Goal: Task Accomplishment & Management: Use online tool/utility

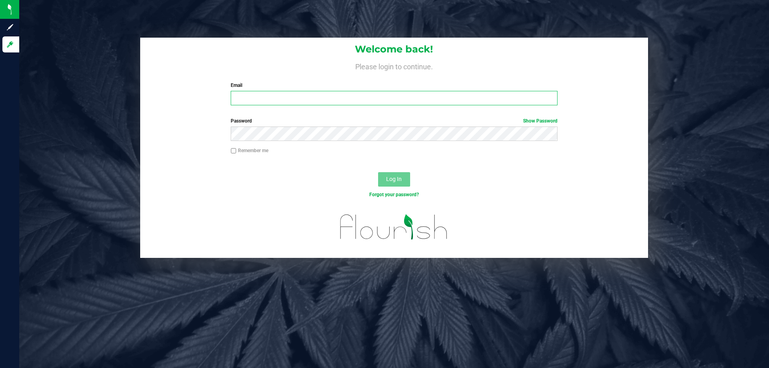
click at [423, 100] on input "Email" at bounding box center [394, 98] width 327 height 14
type input "[EMAIL_ADDRESS][DOMAIN_NAME]"
click at [402, 181] on button "Log In" at bounding box center [394, 179] width 32 height 14
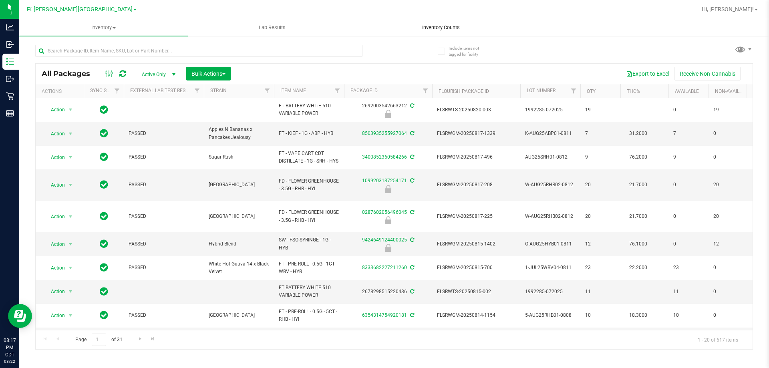
click at [450, 28] on span "Inventory Counts" at bounding box center [440, 27] width 59 height 7
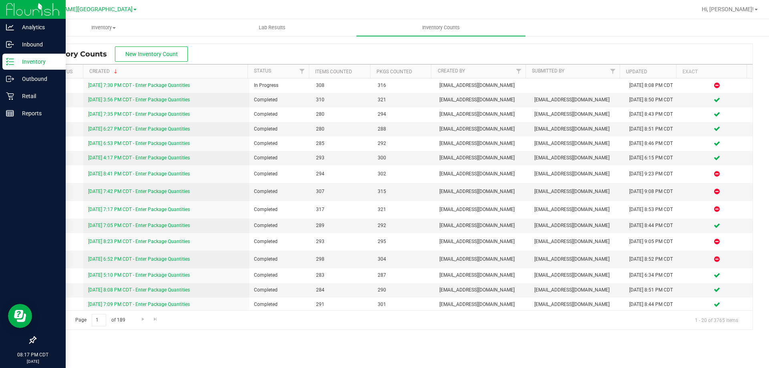
click at [36, 62] on p "Inventory" at bounding box center [38, 62] width 48 height 10
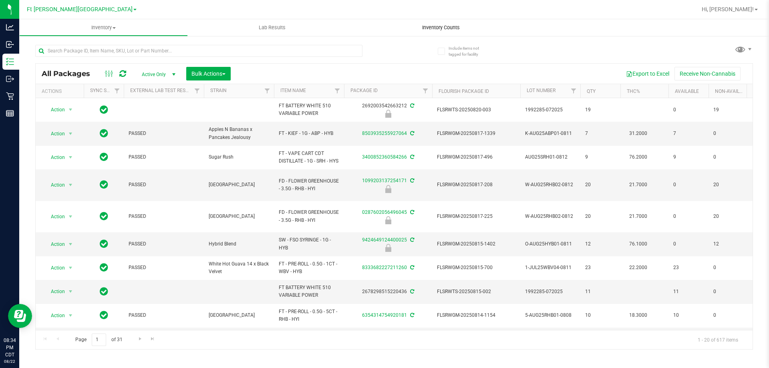
click at [441, 27] on span "Inventory Counts" at bounding box center [440, 27] width 59 height 7
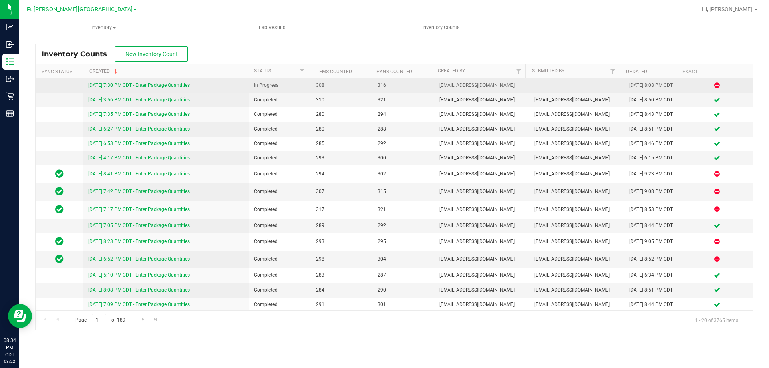
click at [177, 85] on link "8/22/25 7:30 PM CDT - Enter Package Quantities" at bounding box center [139, 86] width 102 height 6
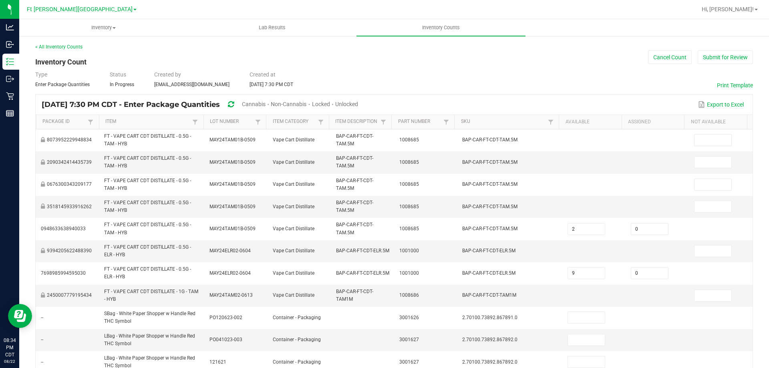
click at [266, 102] on span "Cannabis" at bounding box center [254, 104] width 24 height 6
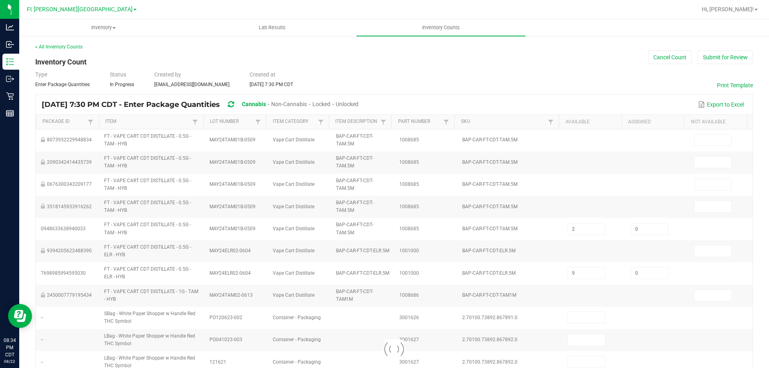
type input "1"
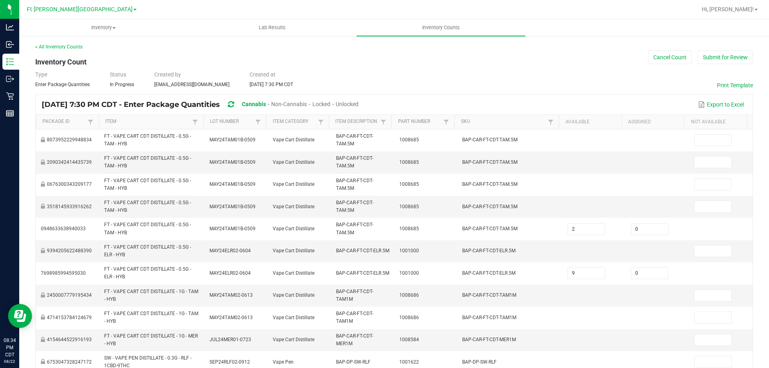
click at [359, 105] on span "Unlocked" at bounding box center [347, 104] width 23 height 6
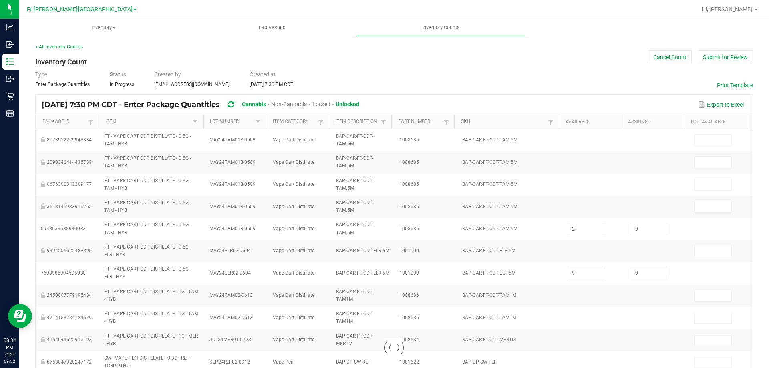
type input "6"
type input "2"
type input "20"
type input "1"
type input "4"
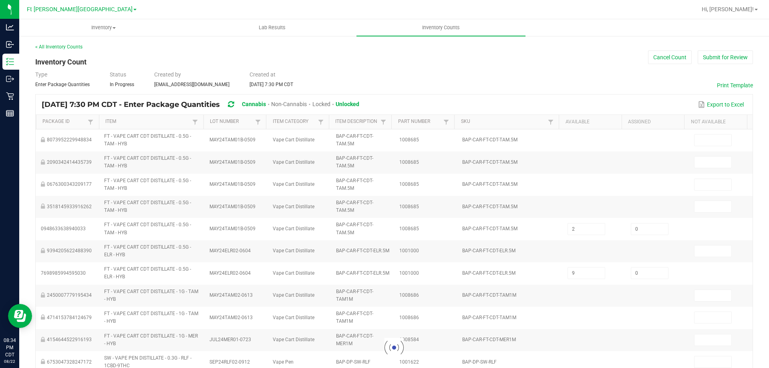
type input "6"
type input "19"
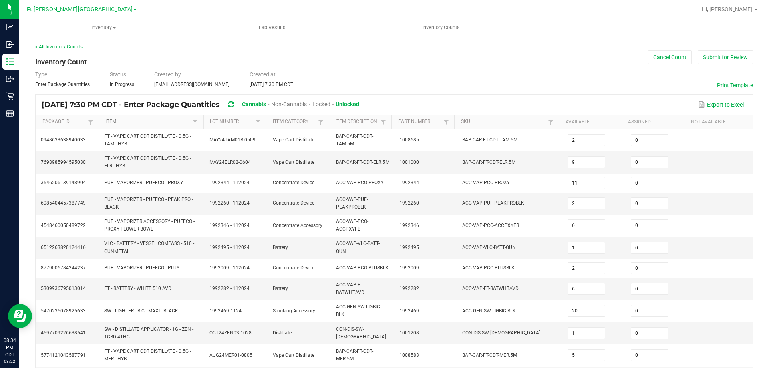
click at [109, 122] on link "Item" at bounding box center [147, 122] width 85 height 6
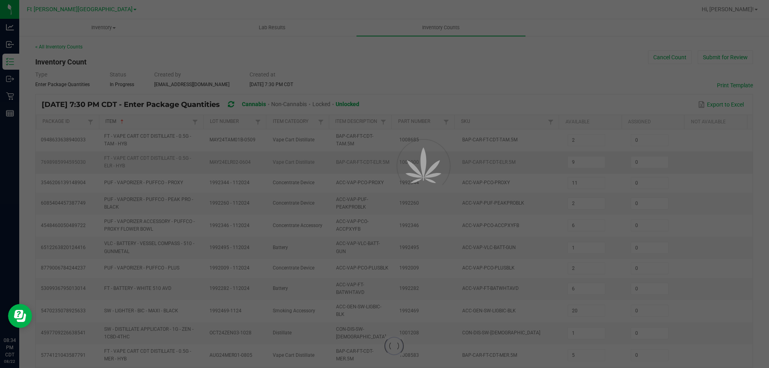
type input "4"
type input "1"
type input "2"
type input "19"
type input "13"
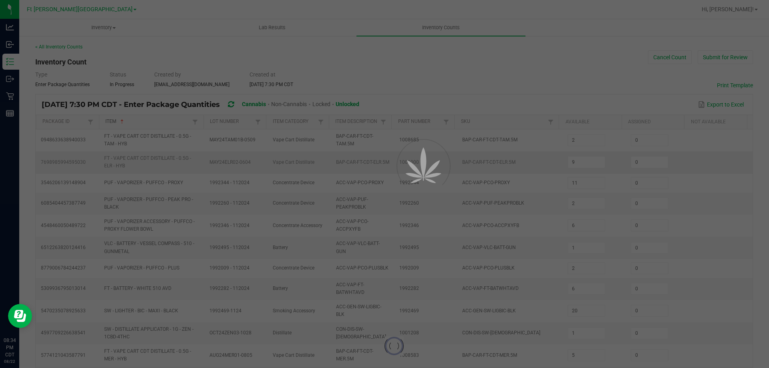
type input "8"
type input "2"
type input "5"
type input "10"
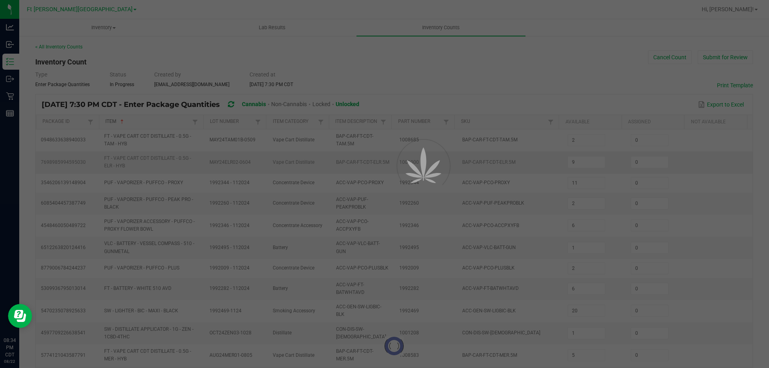
type input "20"
type input "15"
type input "20"
type input "14"
type input "10"
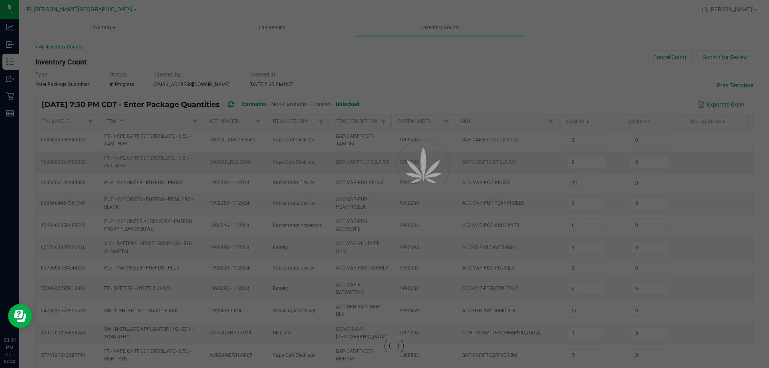
type input "6"
type input "9"
type input "19"
type input "10"
type input "19"
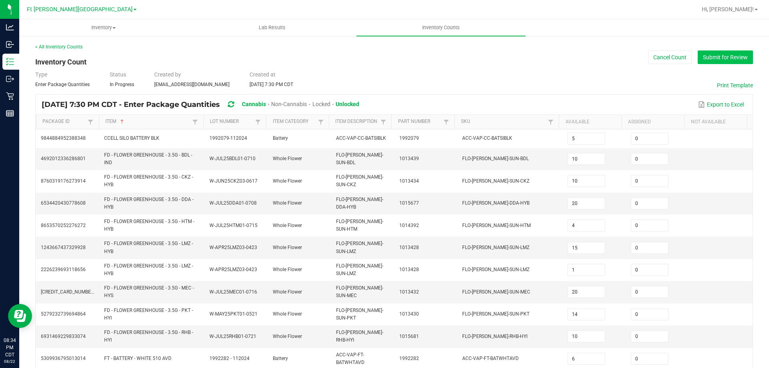
click at [719, 59] on button "Submit for Review" at bounding box center [725, 57] width 55 height 14
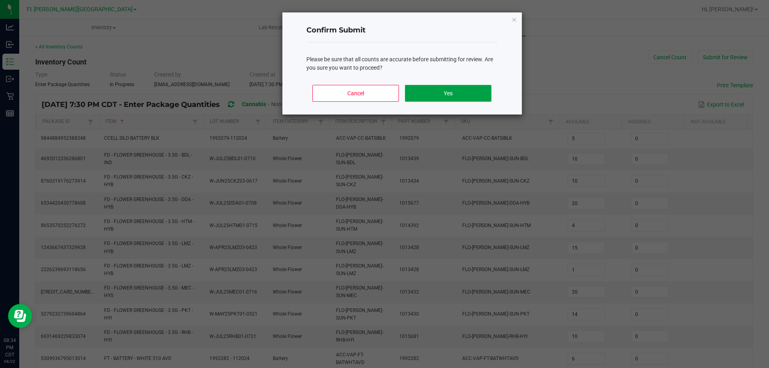
click at [483, 94] on button "Yes" at bounding box center [448, 93] width 86 height 17
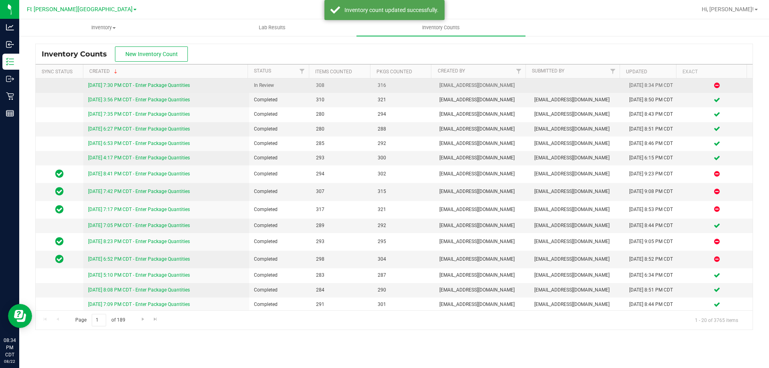
click at [163, 88] on link "8/22/25 7:30 PM CDT - Enter Package Quantities" at bounding box center [139, 86] width 102 height 6
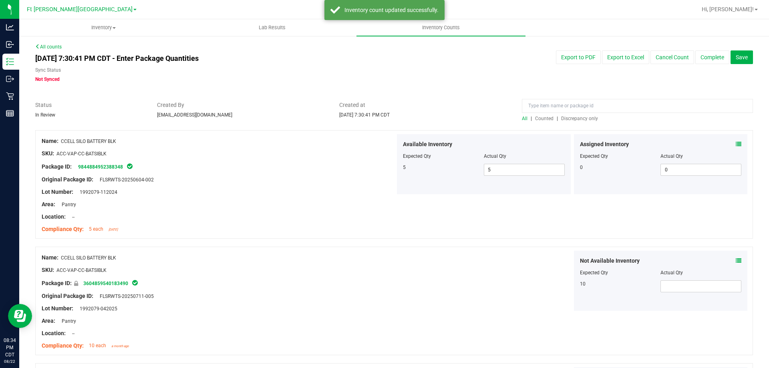
click at [583, 120] on span "Discrepancy only" at bounding box center [579, 119] width 37 height 6
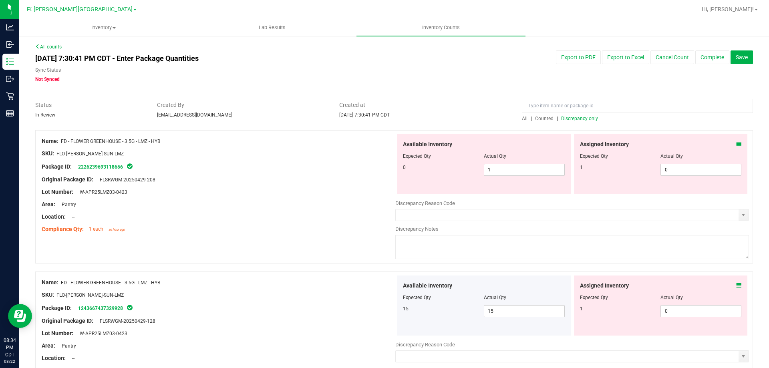
click at [736, 146] on icon at bounding box center [739, 144] width 6 height 6
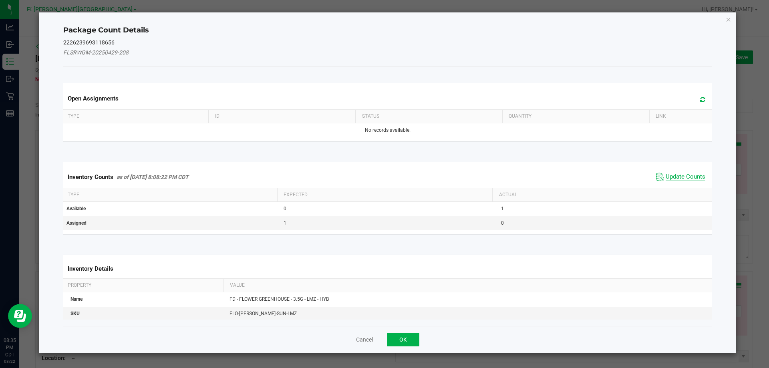
click at [693, 175] on span "Update Counts" at bounding box center [686, 177] width 40 height 8
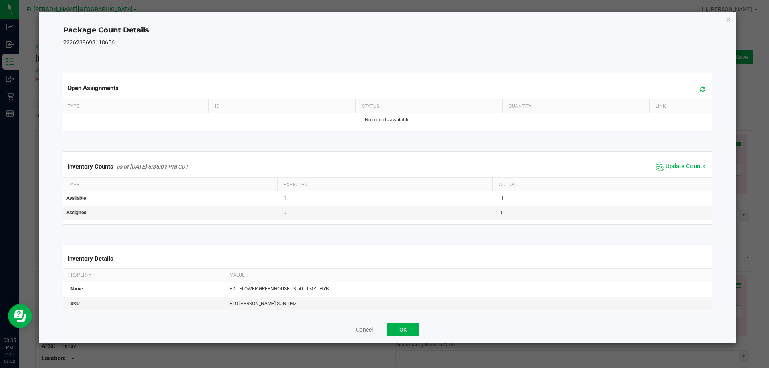
click at [732, 18] on div "Package Count Details 2226239693118656 Open Assignments Type ID Status Quantity…" at bounding box center [387, 177] width 697 height 331
click at [729, 19] on icon "Close" at bounding box center [729, 19] width 6 height 10
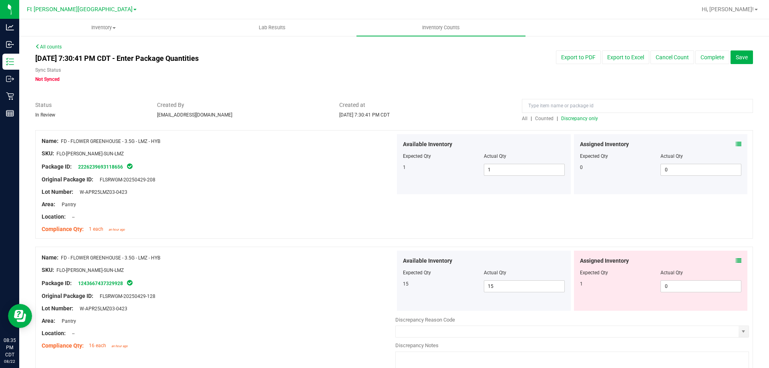
click at [736, 258] on div "Assigned Inventory Expected Qty Actual Qty 1 0 0" at bounding box center [661, 281] width 174 height 60
click at [736, 260] on icon at bounding box center [739, 261] width 6 height 6
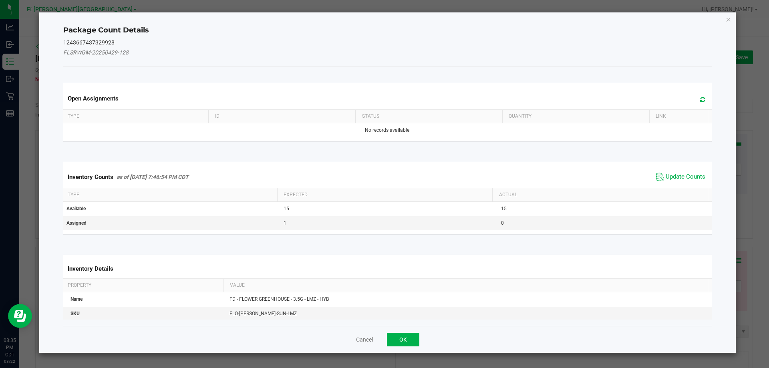
drag, startPoint x: 673, startPoint y: 174, endPoint x: 703, endPoint y: 106, distance: 74.1
click at [673, 173] on span "Update Counts" at bounding box center [686, 177] width 40 height 8
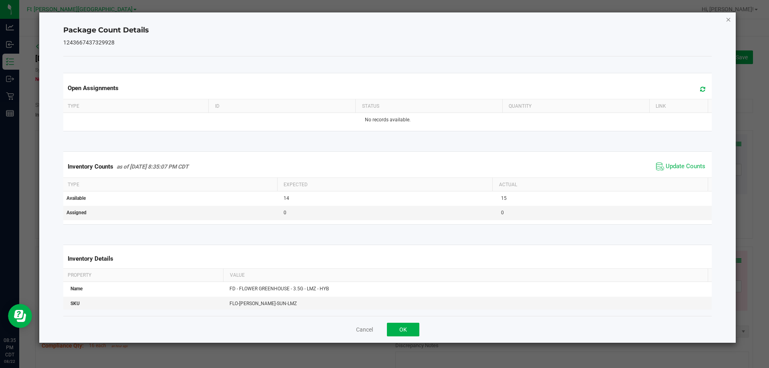
click at [728, 20] on icon "Close" at bounding box center [729, 19] width 6 height 10
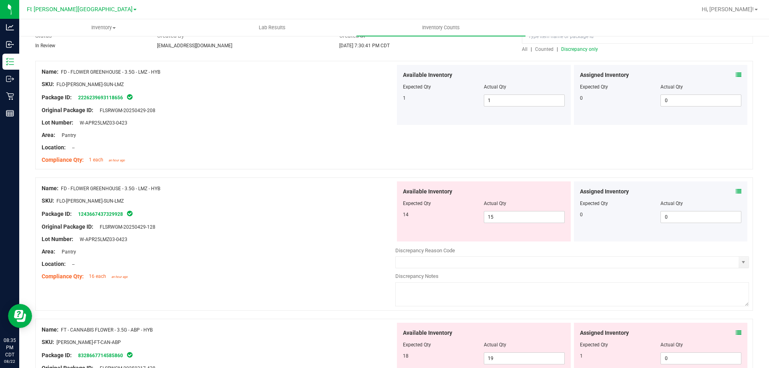
scroll to position [200, 0]
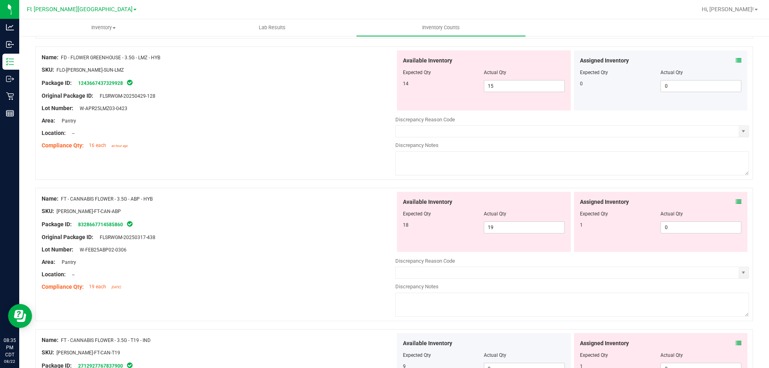
click at [736, 62] on icon at bounding box center [739, 61] width 6 height 6
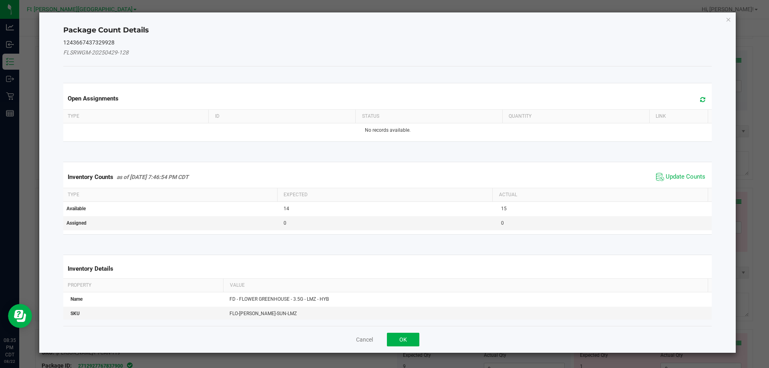
drag, startPoint x: 659, startPoint y: 175, endPoint x: 678, endPoint y: 139, distance: 40.3
click at [660, 174] on span "Update Counts" at bounding box center [680, 177] width 53 height 12
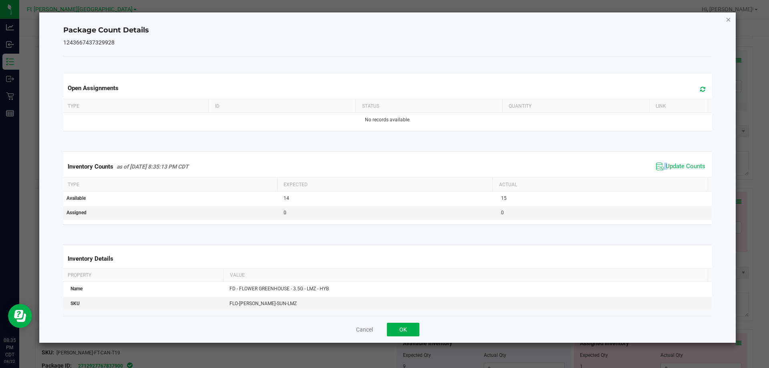
click at [728, 20] on icon "Close" at bounding box center [729, 19] width 6 height 10
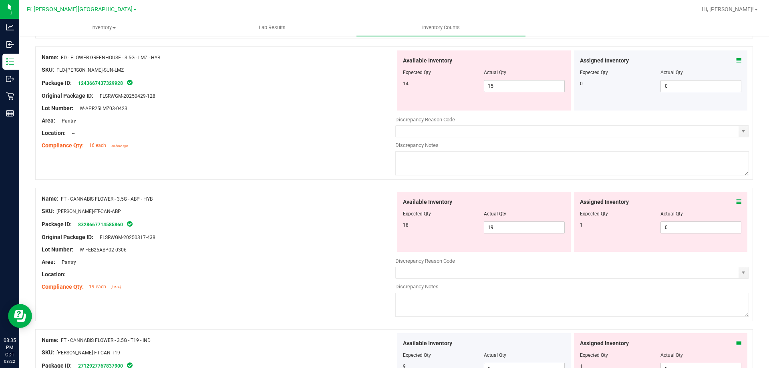
click at [736, 202] on icon at bounding box center [739, 202] width 6 height 6
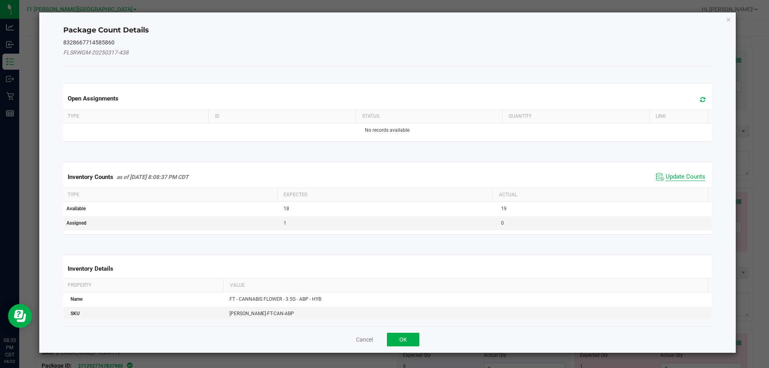
click at [684, 178] on span "Update Counts" at bounding box center [686, 177] width 40 height 8
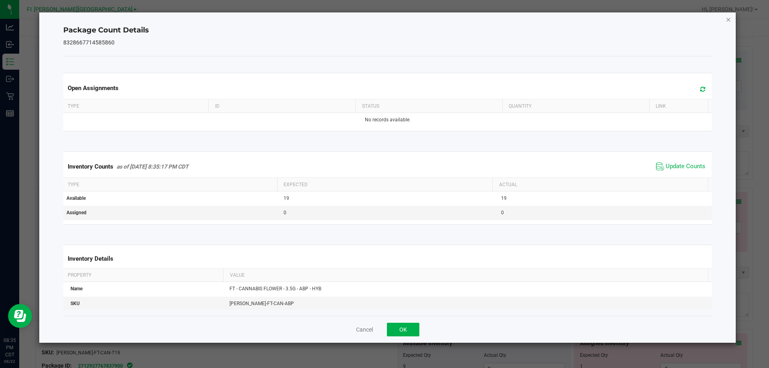
click at [729, 20] on icon "Close" at bounding box center [729, 19] width 6 height 10
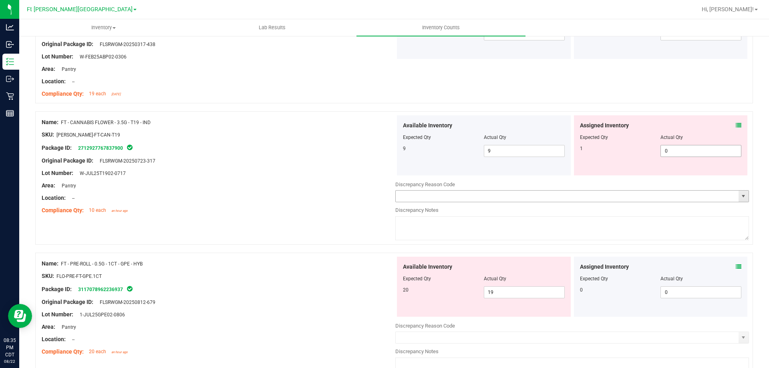
scroll to position [401, 0]
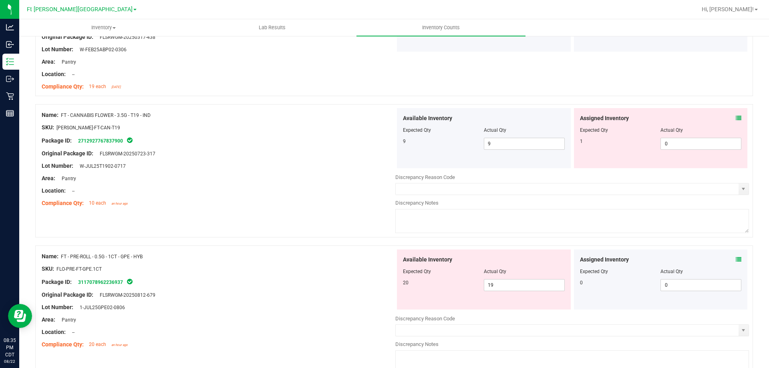
click at [736, 120] on icon at bounding box center [739, 118] width 6 height 6
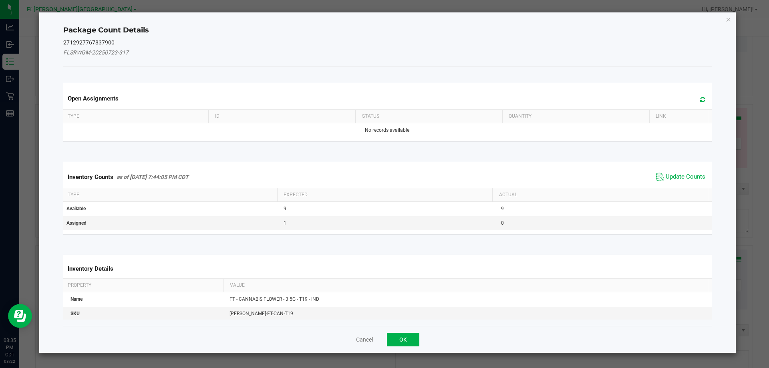
drag, startPoint x: 691, startPoint y: 177, endPoint x: 718, endPoint y: 90, distance: 90.7
click at [694, 171] on span "Update Counts" at bounding box center [680, 177] width 53 height 12
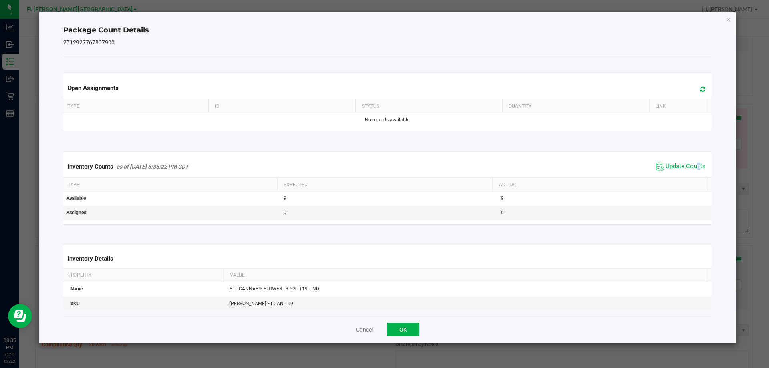
drag, startPoint x: 729, startPoint y: 20, endPoint x: 729, endPoint y: 33, distance: 13.6
click at [729, 19] on icon "Close" at bounding box center [729, 19] width 6 height 10
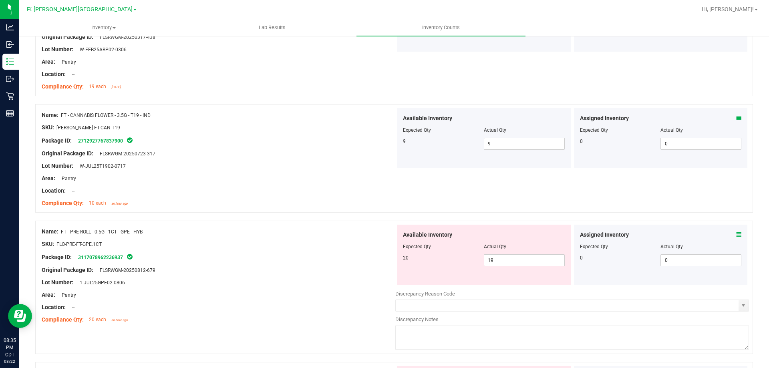
click at [736, 235] on icon at bounding box center [739, 235] width 6 height 6
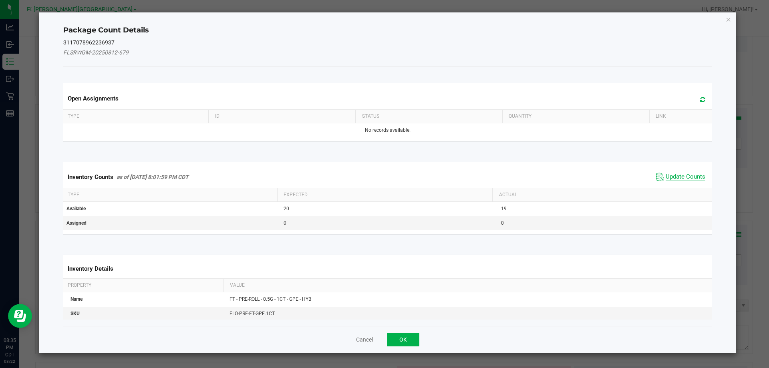
click at [678, 179] on span "Update Counts" at bounding box center [686, 177] width 40 height 8
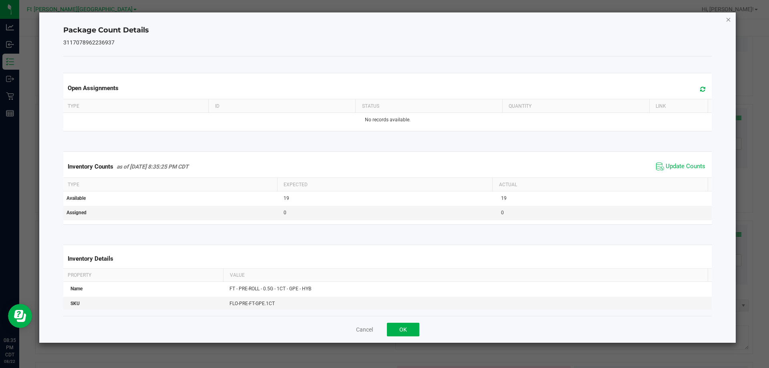
click at [730, 20] on icon "Close" at bounding box center [729, 19] width 6 height 10
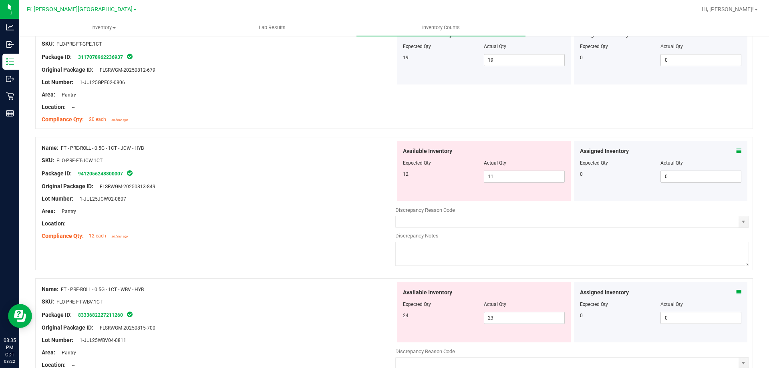
scroll to position [681, 0]
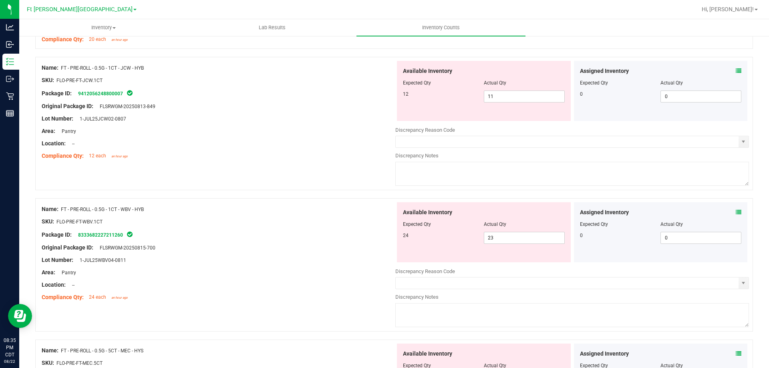
click at [736, 73] on icon at bounding box center [739, 71] width 6 height 6
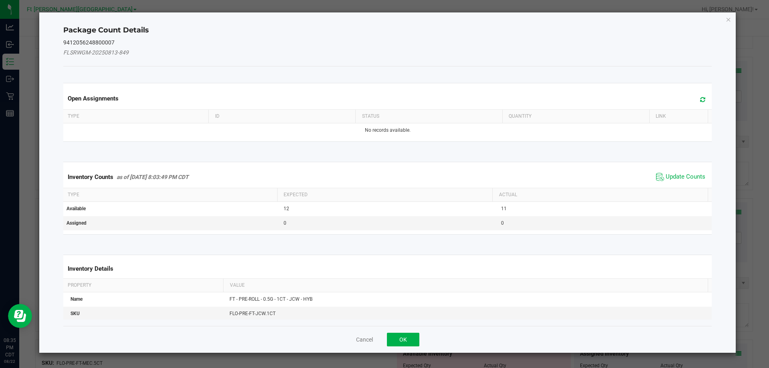
drag, startPoint x: 682, startPoint y: 178, endPoint x: 685, endPoint y: 170, distance: 8.8
click at [683, 176] on span "Update Counts" at bounding box center [686, 177] width 40 height 8
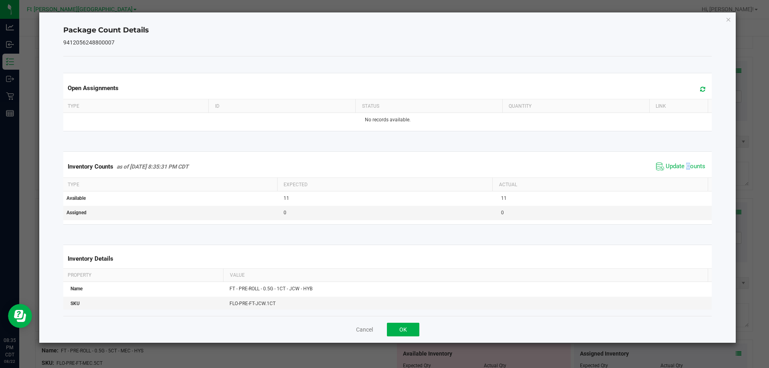
drag, startPoint x: 727, startPoint y: 21, endPoint x: 723, endPoint y: 35, distance: 14.3
click at [727, 21] on icon "Close" at bounding box center [729, 19] width 6 height 10
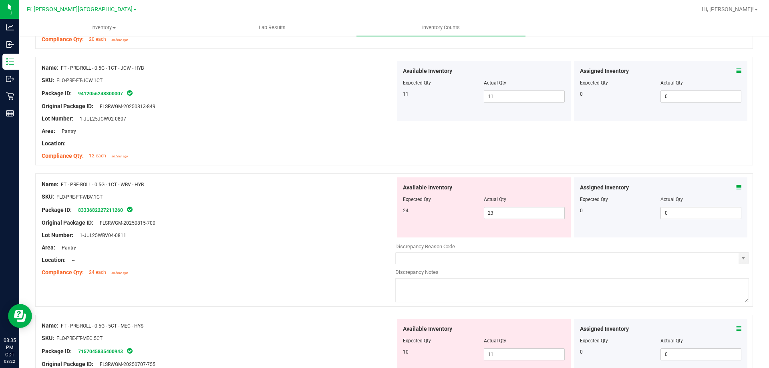
click at [736, 190] on icon at bounding box center [739, 188] width 6 height 6
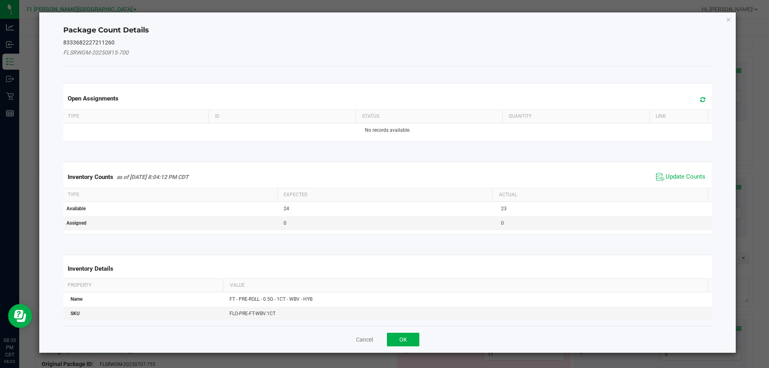
drag, startPoint x: 684, startPoint y: 176, endPoint x: 699, endPoint y: 97, distance: 80.6
click at [686, 171] on span "Update Counts" at bounding box center [680, 177] width 53 height 12
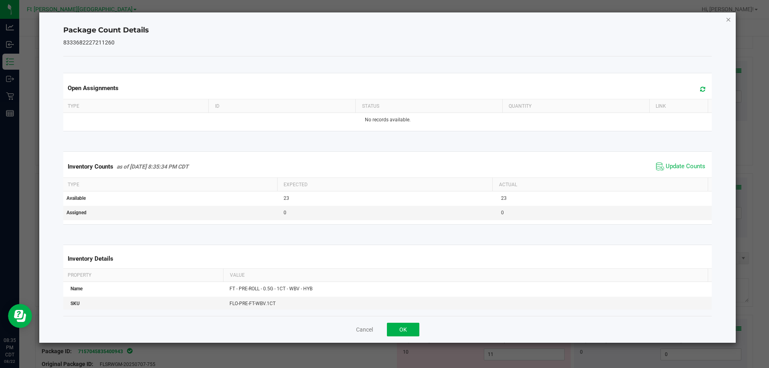
drag, startPoint x: 730, startPoint y: 21, endPoint x: 721, endPoint y: 66, distance: 45.7
click at [730, 22] on icon "Close" at bounding box center [729, 19] width 6 height 10
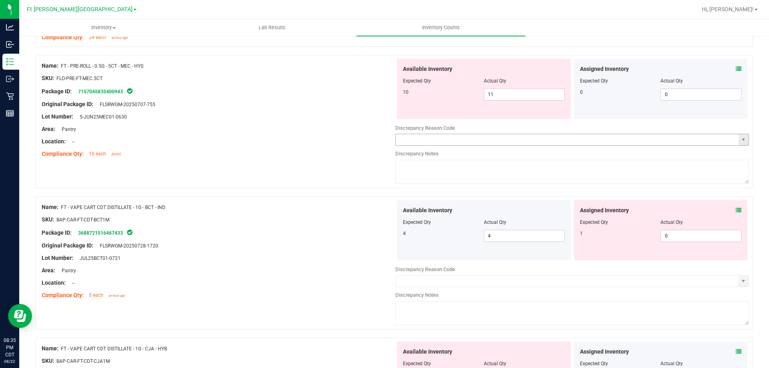
scroll to position [922, 0]
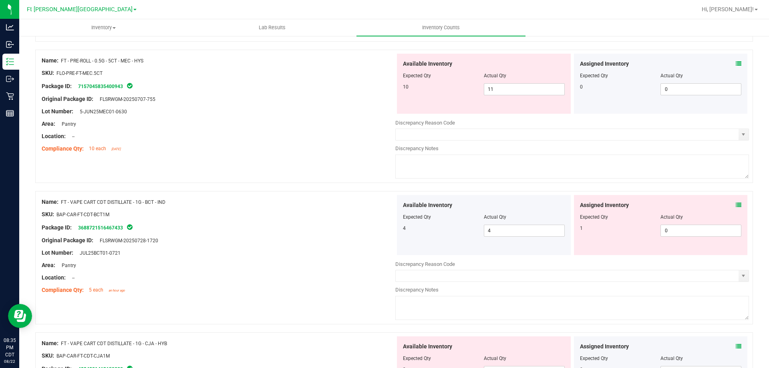
click at [736, 65] on icon at bounding box center [739, 64] width 6 height 6
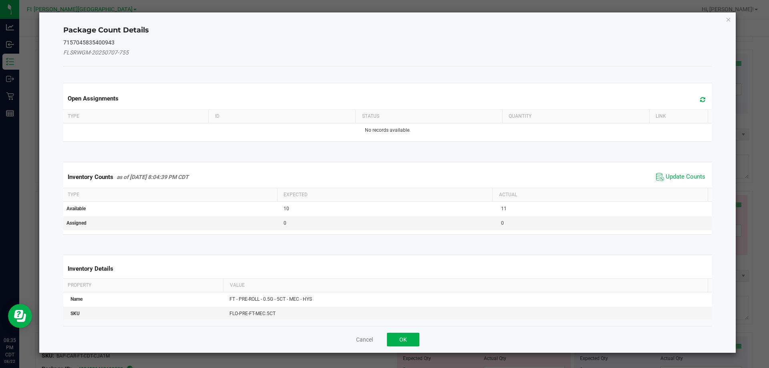
drag, startPoint x: 692, startPoint y: 175, endPoint x: 695, endPoint y: 164, distance: 11.8
click at [693, 171] on span "Update Counts" at bounding box center [680, 177] width 53 height 12
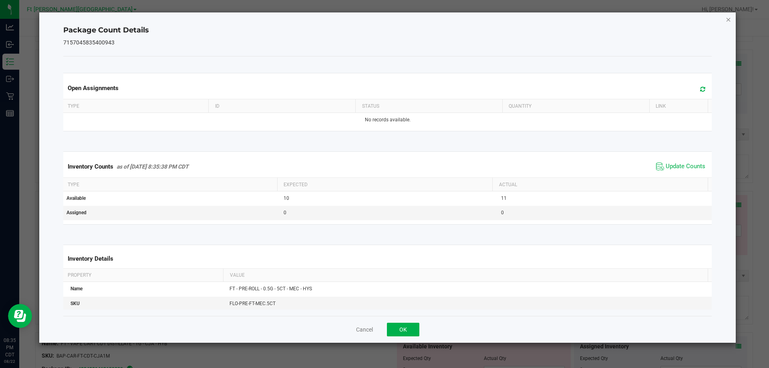
drag, startPoint x: 730, startPoint y: 21, endPoint x: 706, endPoint y: 115, distance: 97.6
click at [730, 22] on icon "Close" at bounding box center [729, 19] width 6 height 10
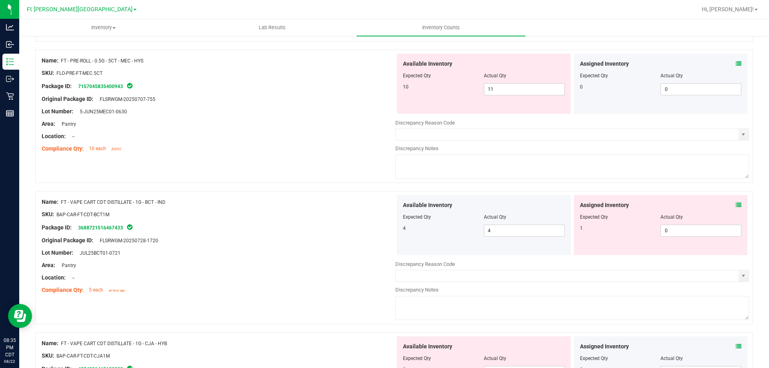
click at [736, 205] on icon at bounding box center [739, 205] width 6 height 6
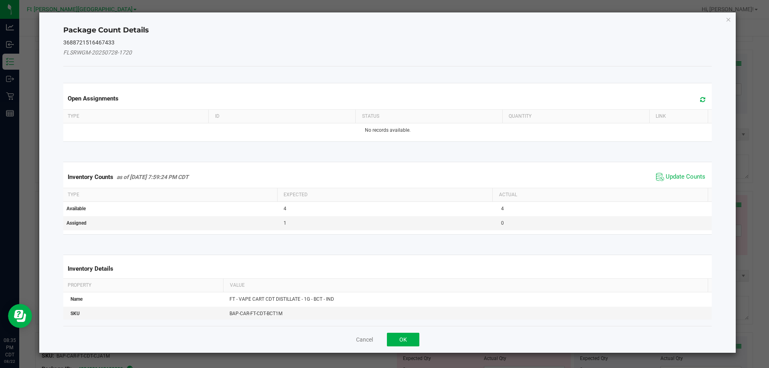
drag, startPoint x: 688, startPoint y: 177, endPoint x: 692, endPoint y: 157, distance: 20.6
click at [689, 173] on span "Update Counts" at bounding box center [686, 177] width 40 height 8
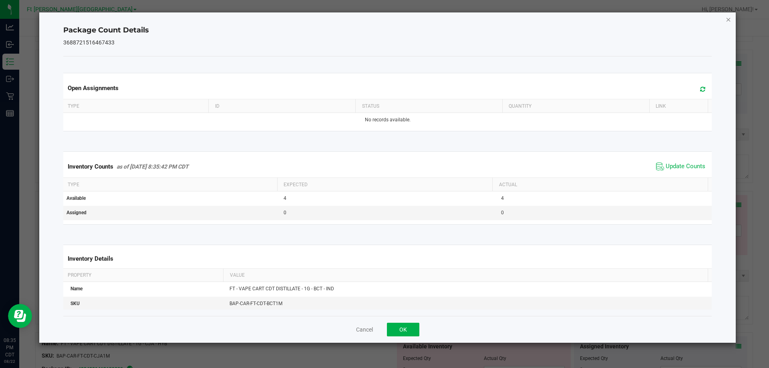
click at [727, 18] on icon "Close" at bounding box center [729, 19] width 6 height 10
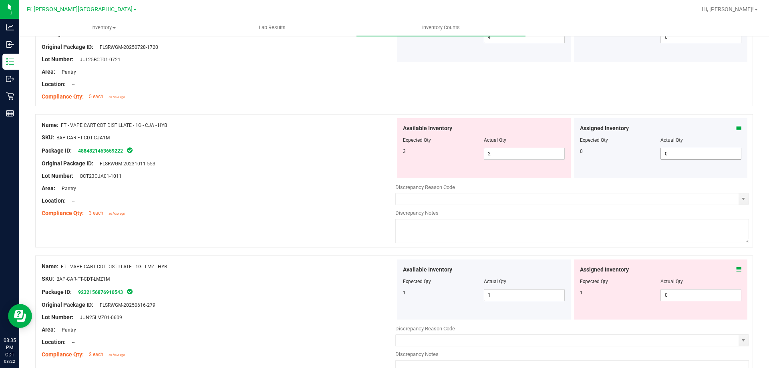
scroll to position [1122, 0]
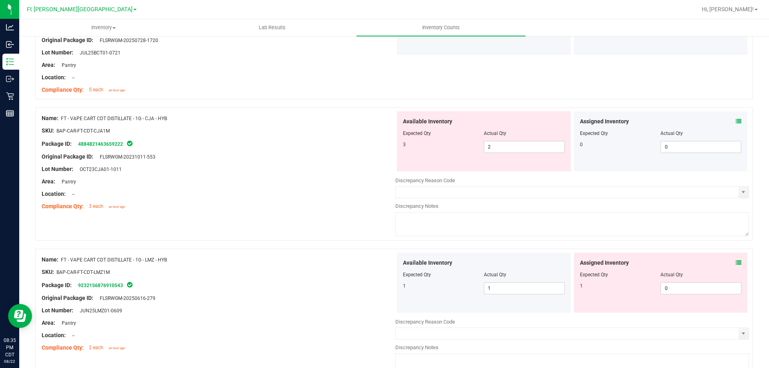
click at [736, 123] on icon at bounding box center [739, 122] width 6 height 6
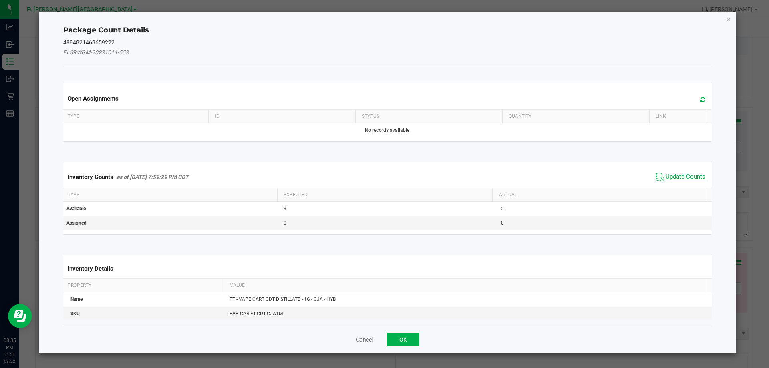
click at [697, 175] on span "Update Counts" at bounding box center [686, 177] width 40 height 8
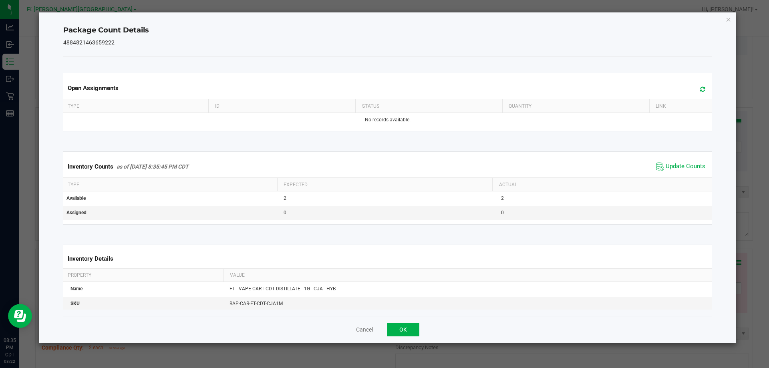
drag, startPoint x: 728, startPoint y: 19, endPoint x: 731, endPoint y: 27, distance: 8.8
click at [729, 18] on icon "Close" at bounding box center [729, 19] width 6 height 10
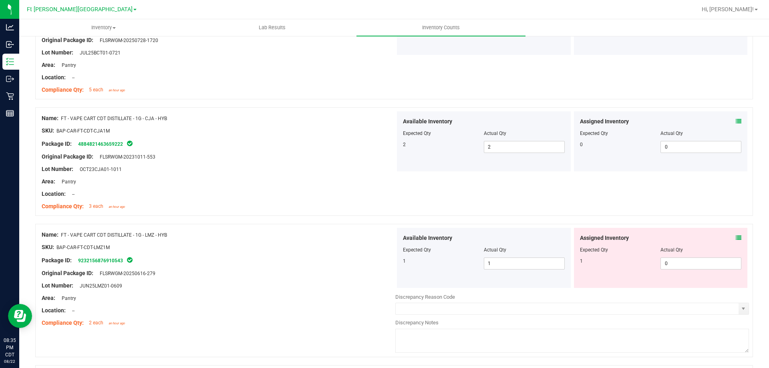
click at [734, 242] on div at bounding box center [661, 244] width 162 height 4
click at [736, 240] on icon at bounding box center [739, 238] width 6 height 6
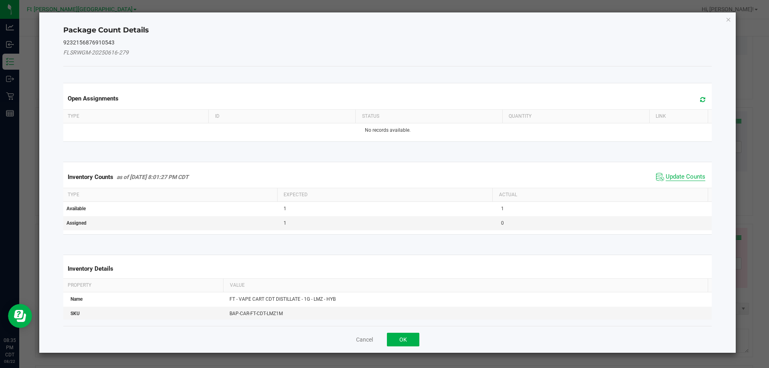
click at [679, 177] on span "Update Counts" at bounding box center [686, 177] width 40 height 8
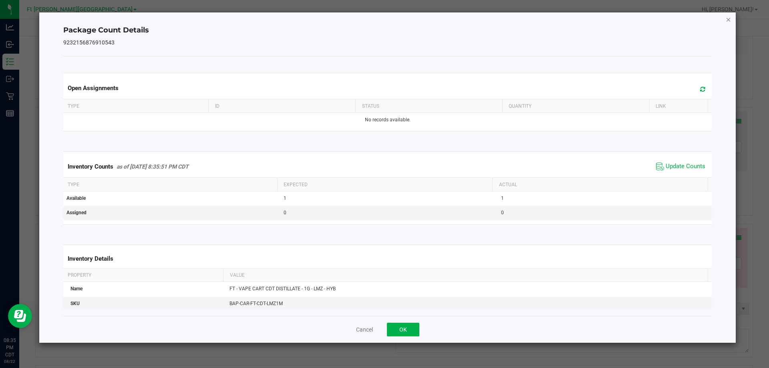
click at [727, 19] on icon "Close" at bounding box center [729, 19] width 6 height 10
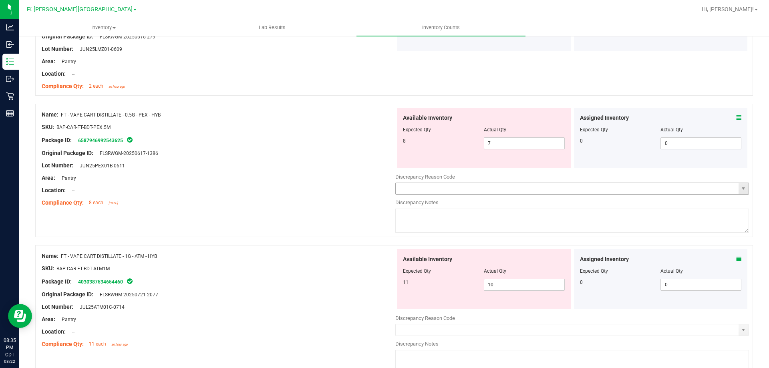
scroll to position [1362, 0]
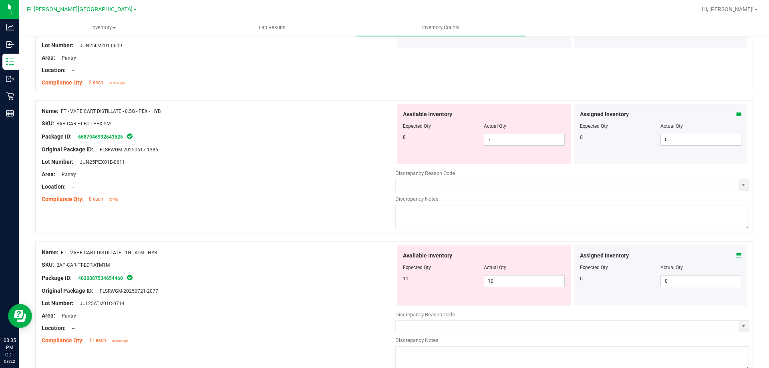
click at [736, 114] on icon at bounding box center [739, 114] width 6 height 6
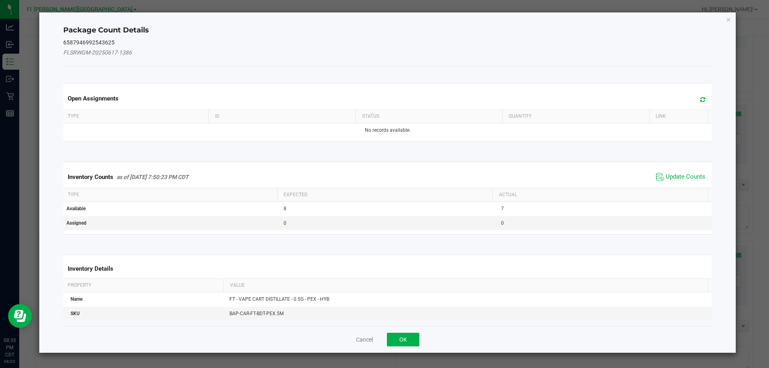
drag, startPoint x: 686, startPoint y: 177, endPoint x: 688, endPoint y: 164, distance: 13.0
click at [686, 176] on span "Update Counts" at bounding box center [686, 177] width 40 height 8
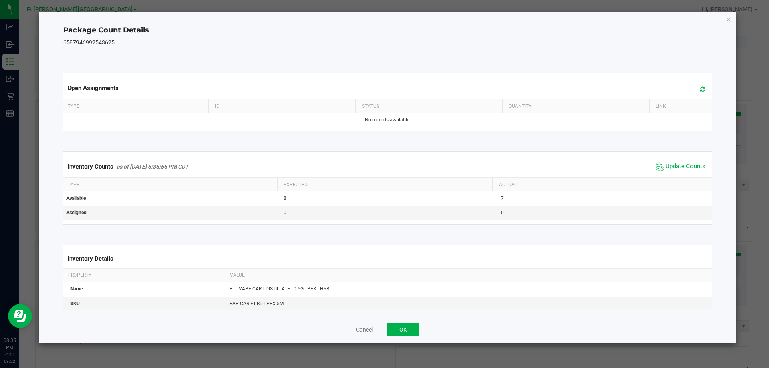
drag, startPoint x: 731, startPoint y: 19, endPoint x: 698, endPoint y: 87, distance: 75.8
click at [731, 20] on icon "Close" at bounding box center [729, 19] width 6 height 10
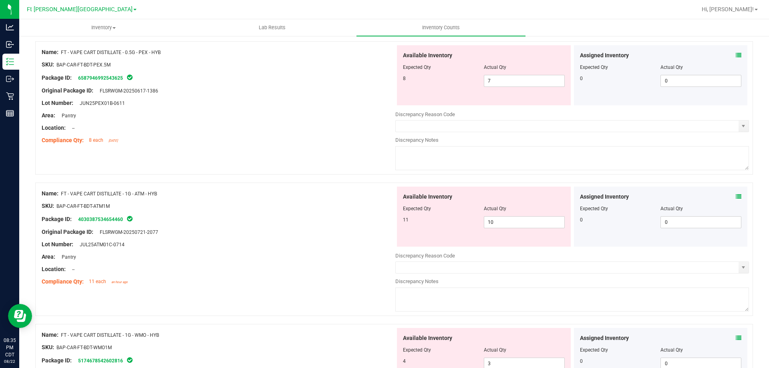
scroll to position [1442, 0]
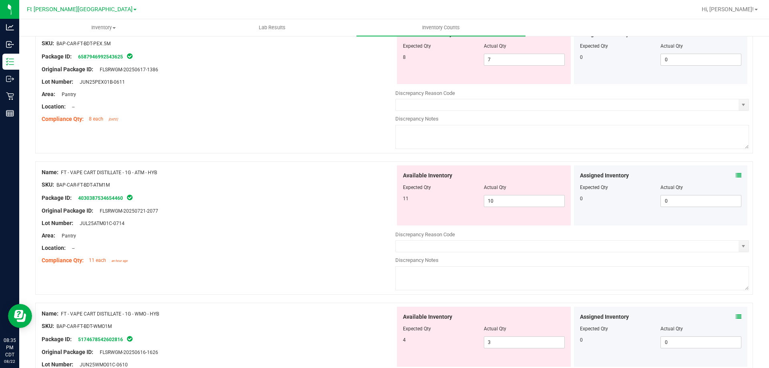
click at [736, 175] on icon at bounding box center [739, 176] width 6 height 6
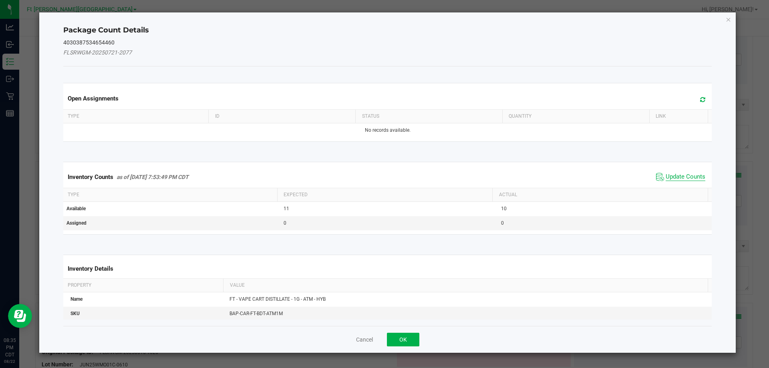
drag, startPoint x: 686, startPoint y: 176, endPoint x: 698, endPoint y: 143, distance: 35.1
click at [686, 175] on span "Update Counts" at bounding box center [686, 177] width 40 height 8
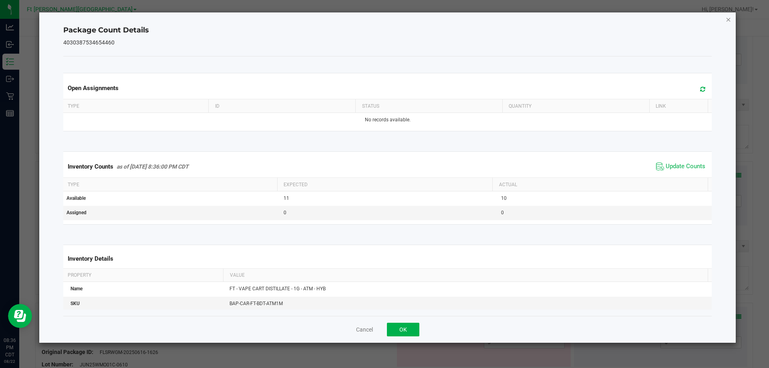
click at [730, 20] on icon "Close" at bounding box center [729, 19] width 6 height 10
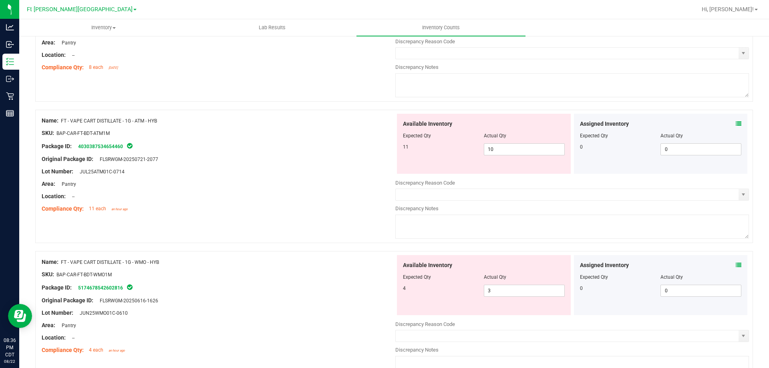
scroll to position [1563, 0]
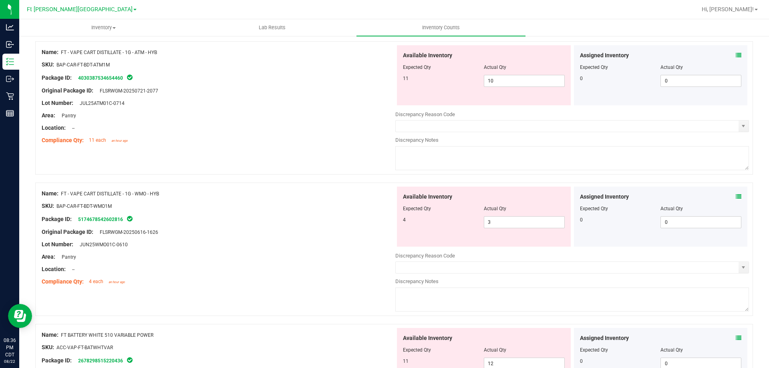
click at [736, 197] on icon at bounding box center [739, 197] width 6 height 6
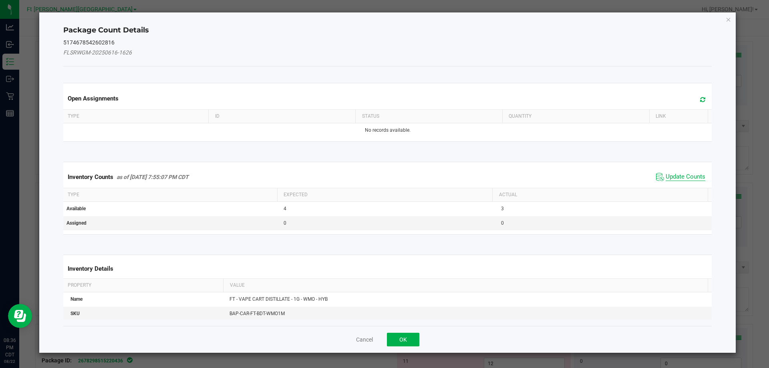
click at [677, 179] on span "Update Counts" at bounding box center [686, 177] width 40 height 8
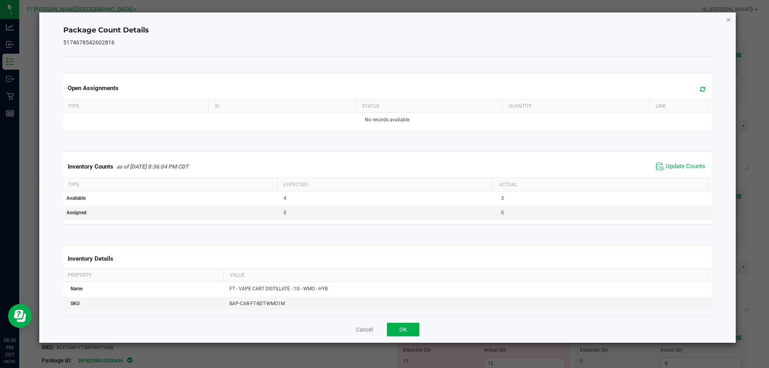
click at [730, 18] on icon "Close" at bounding box center [729, 19] width 6 height 10
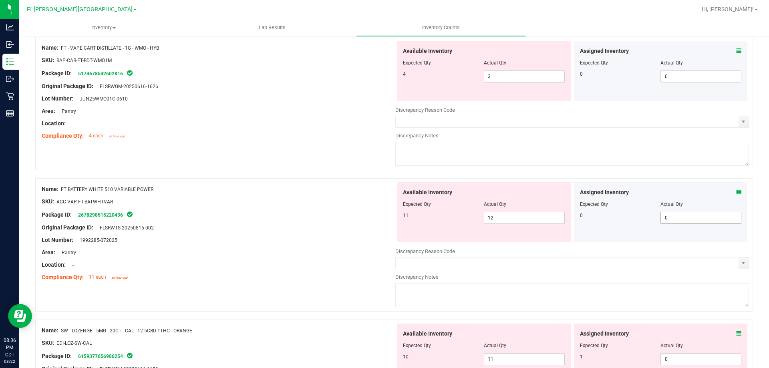
scroll to position [1723, 0]
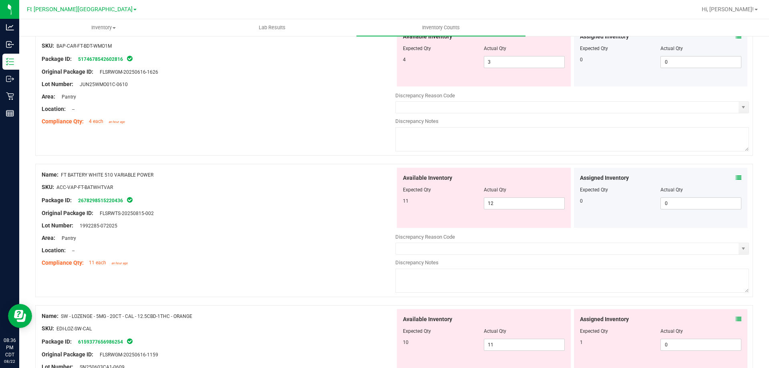
click at [736, 178] on icon at bounding box center [739, 178] width 6 height 6
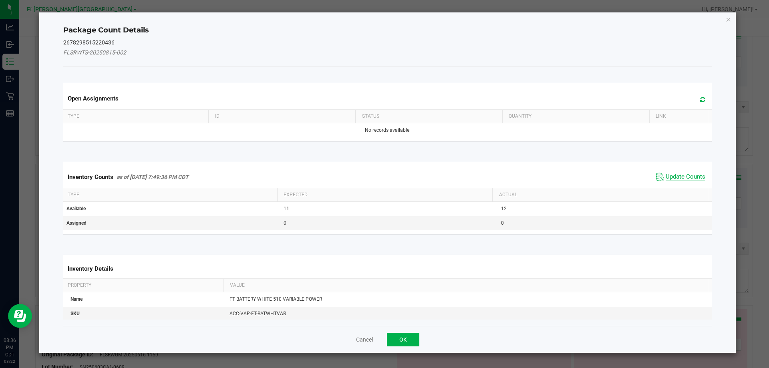
click at [682, 178] on span "Update Counts" at bounding box center [686, 177] width 40 height 8
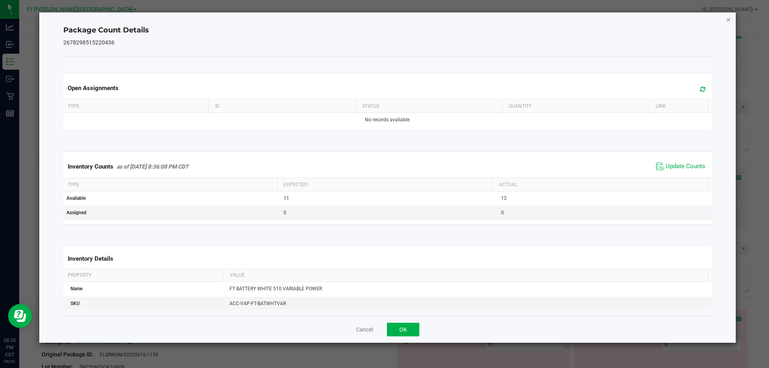
click at [727, 20] on icon "Close" at bounding box center [729, 19] width 6 height 10
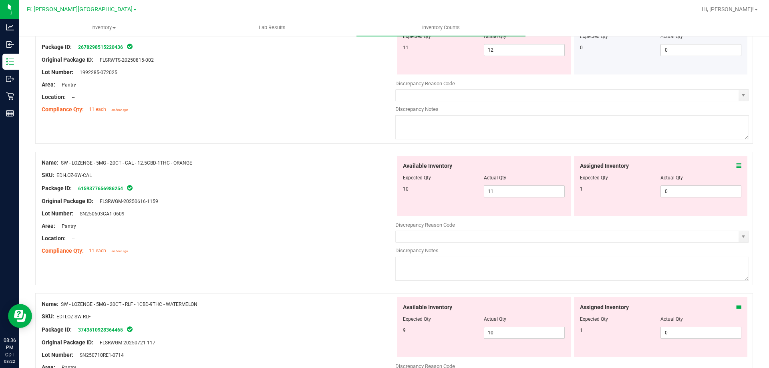
scroll to position [1883, 0]
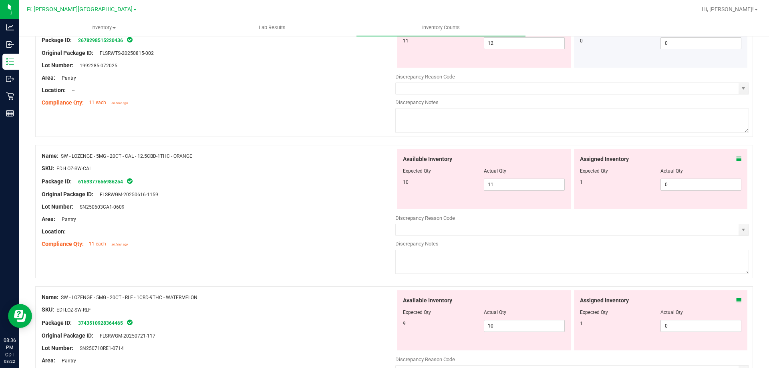
click at [736, 159] on div "Assigned Inventory Expected Qty Actual Qty 1 0 0" at bounding box center [661, 179] width 174 height 60
click at [736, 161] on icon at bounding box center [739, 159] width 6 height 6
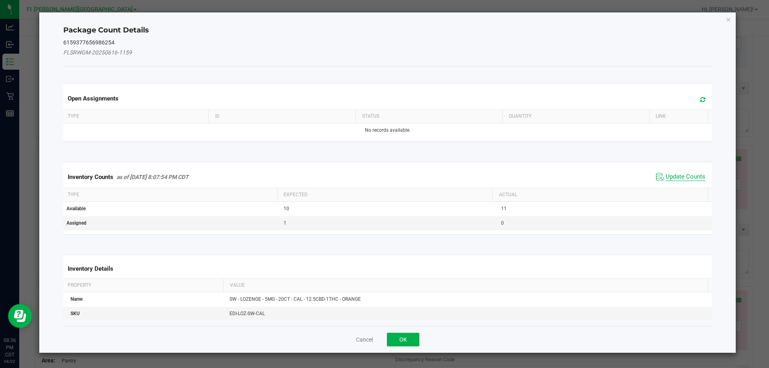
click at [685, 175] on span "Update Counts" at bounding box center [686, 177] width 40 height 8
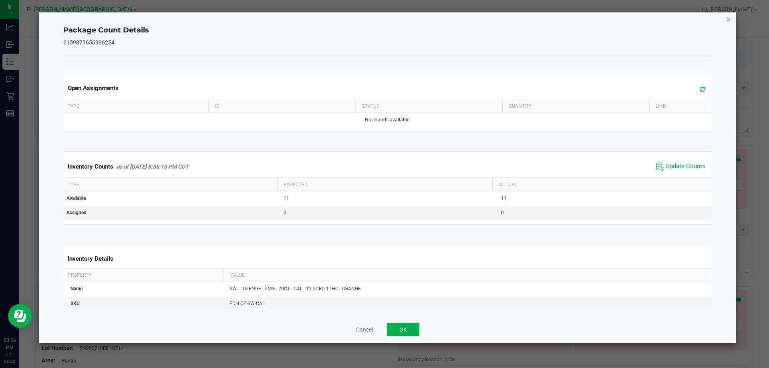
click at [729, 20] on icon "Close" at bounding box center [729, 19] width 6 height 10
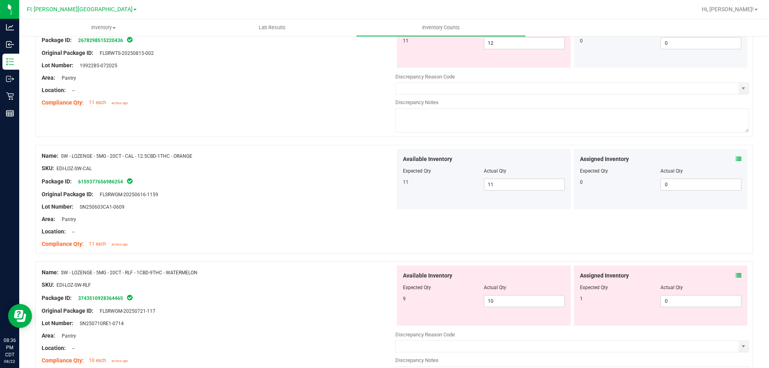
click at [736, 276] on icon at bounding box center [739, 276] width 6 height 6
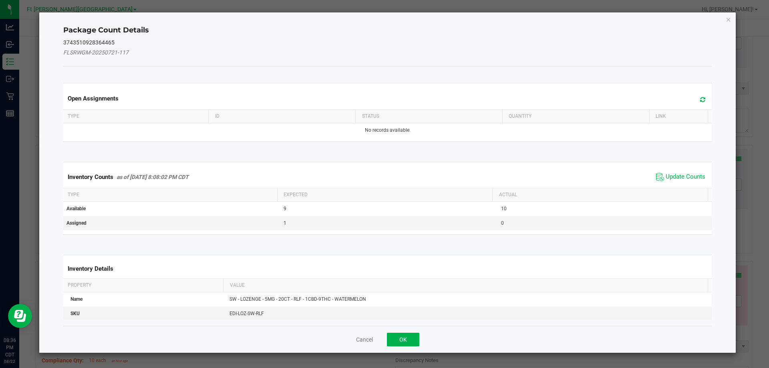
click at [680, 171] on span "Update Counts" at bounding box center [680, 177] width 53 height 12
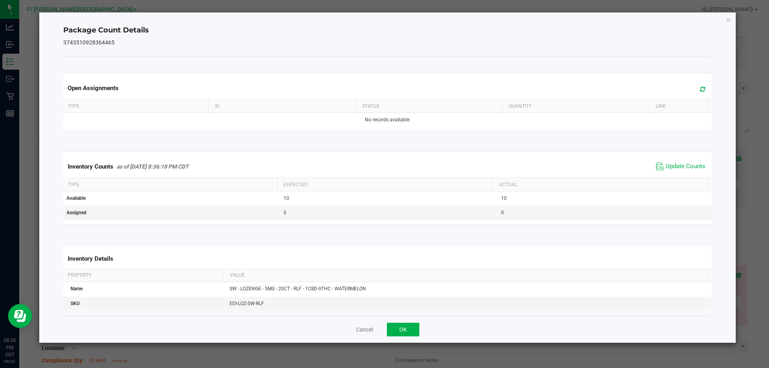
click at [681, 175] on div "Inventory Counts as of Aug 22, 2025 8:36:18 PM CDT Update Counts" at bounding box center [388, 167] width 652 height 22
click at [727, 20] on icon "Close" at bounding box center [729, 19] width 6 height 10
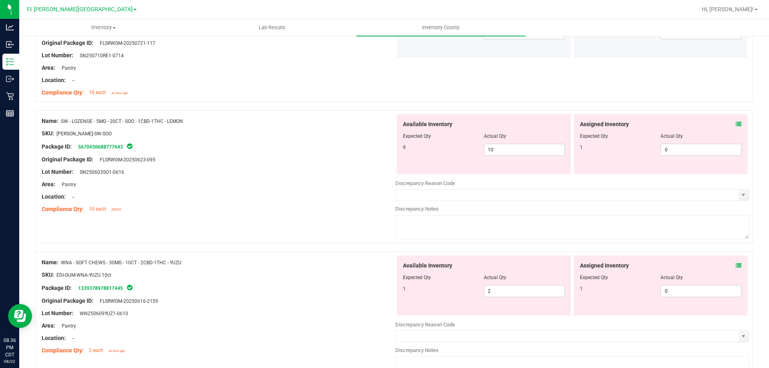
scroll to position [2164, 0]
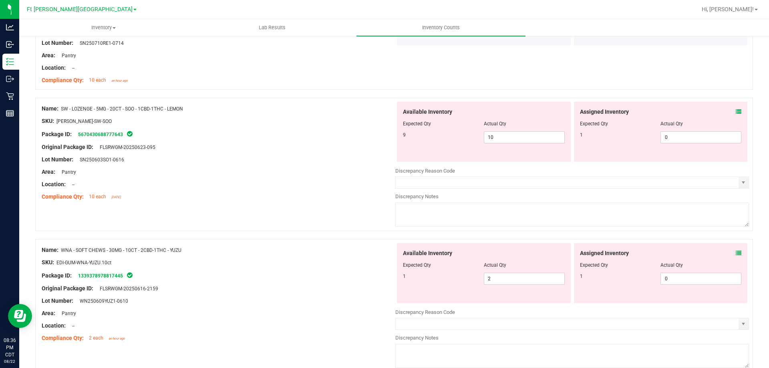
click at [736, 114] on icon at bounding box center [739, 112] width 6 height 6
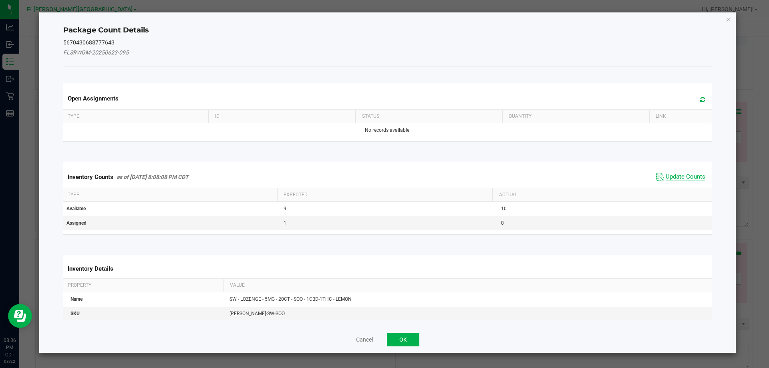
click at [688, 178] on span "Update Counts" at bounding box center [686, 177] width 40 height 8
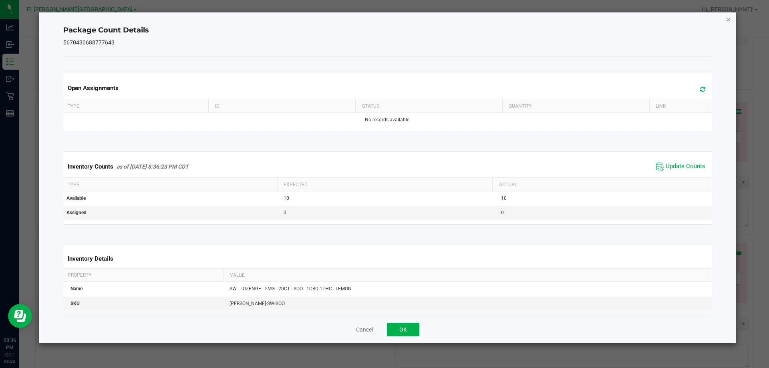
click at [728, 21] on icon "Close" at bounding box center [729, 19] width 6 height 10
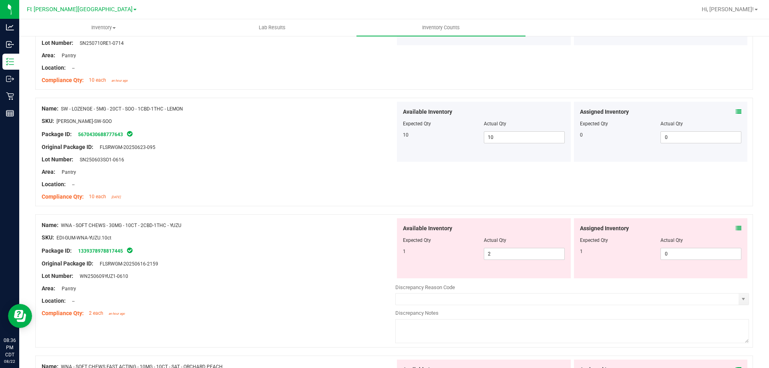
click at [736, 230] on icon at bounding box center [739, 229] width 6 height 6
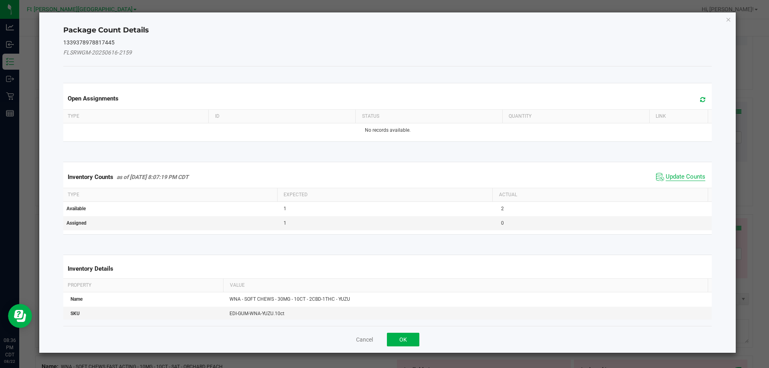
click at [686, 177] on span "Update Counts" at bounding box center [686, 177] width 40 height 8
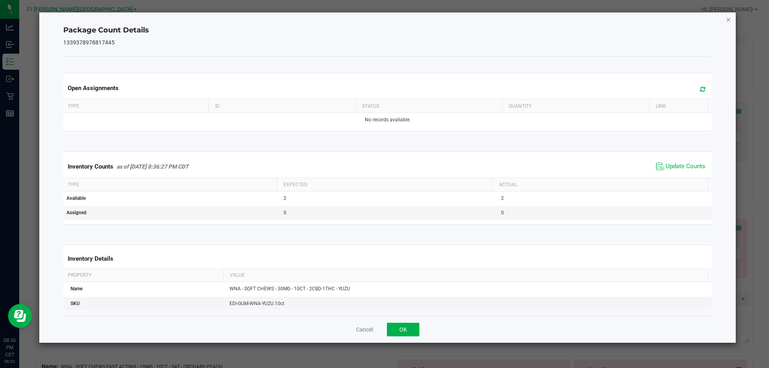
click at [730, 20] on icon "Close" at bounding box center [729, 19] width 6 height 10
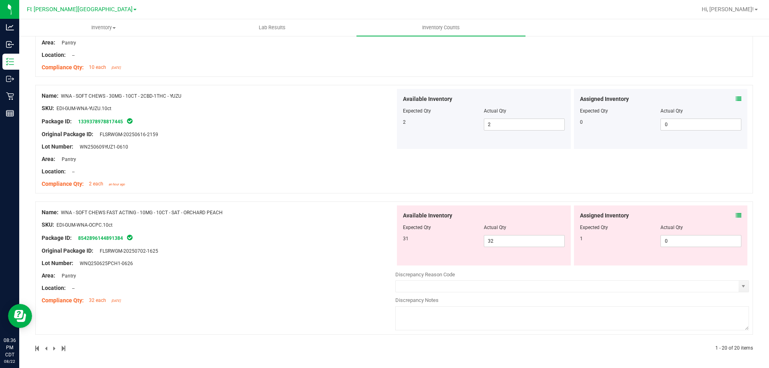
scroll to position [2295, 0]
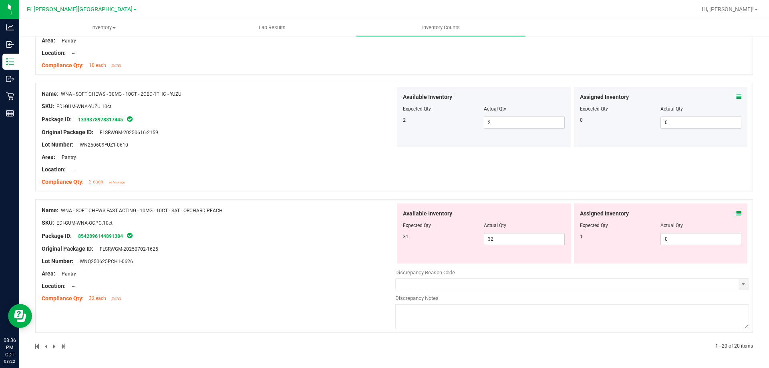
click at [736, 216] on div "Assigned Inventory Expected Qty Actual Qty 1 0 0" at bounding box center [661, 234] width 174 height 60
click at [736, 211] on icon at bounding box center [739, 214] width 6 height 6
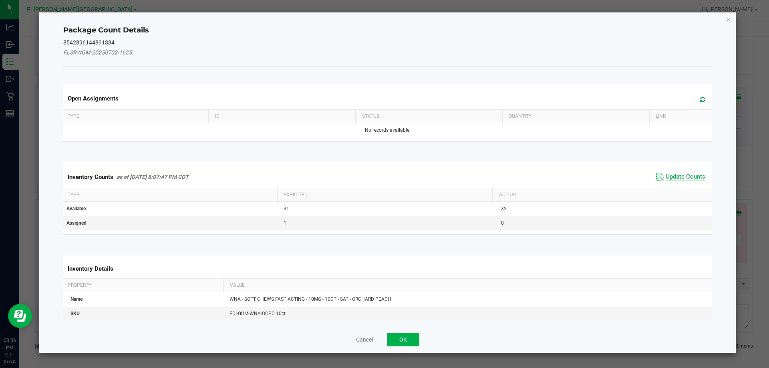
click at [690, 176] on span "Update Counts" at bounding box center [686, 177] width 40 height 8
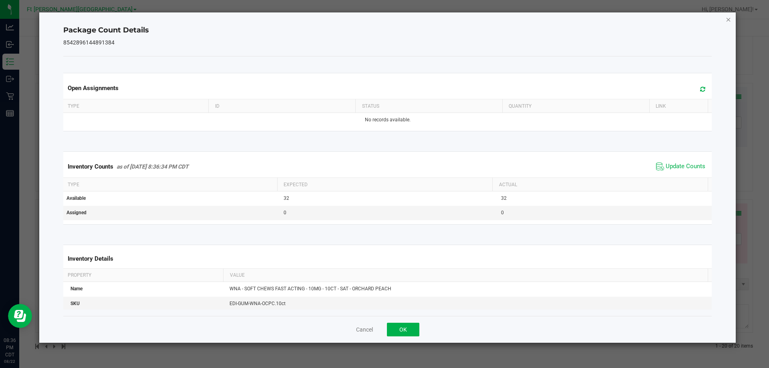
click at [728, 19] on icon "Close" at bounding box center [729, 19] width 6 height 10
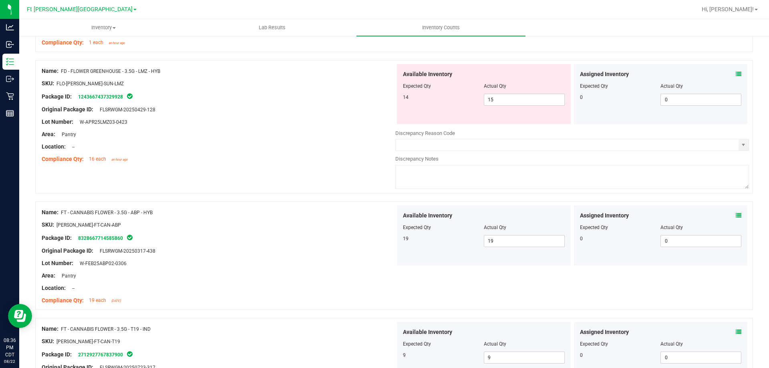
scroll to position [0, 0]
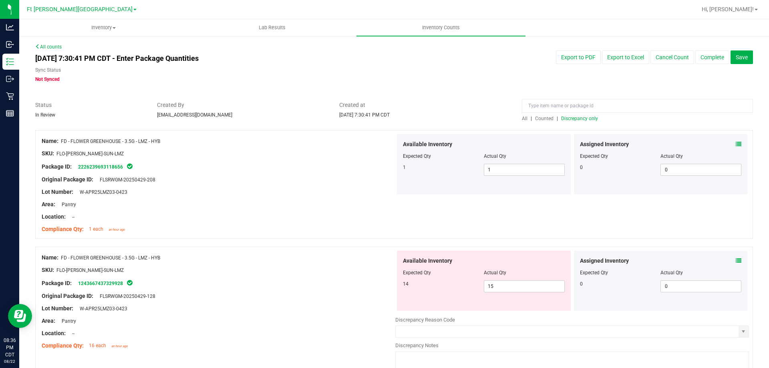
click at [579, 118] on span "Discrepancy only" at bounding box center [579, 119] width 37 height 6
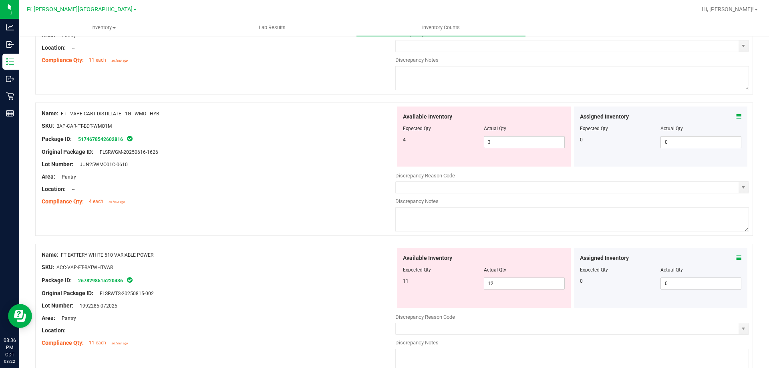
scroll to position [638, 0]
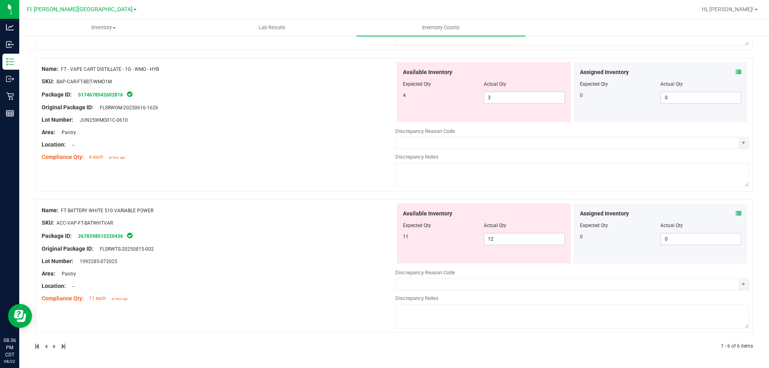
click at [736, 214] on div "Assigned Inventory Expected Qty Actual Qty 0 0 0" at bounding box center [661, 234] width 174 height 60
click at [736, 215] on icon at bounding box center [739, 214] width 6 height 6
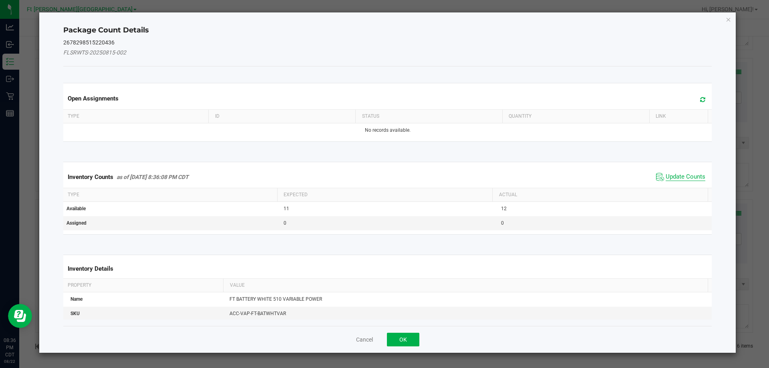
click at [667, 178] on span "Update Counts" at bounding box center [686, 177] width 40 height 8
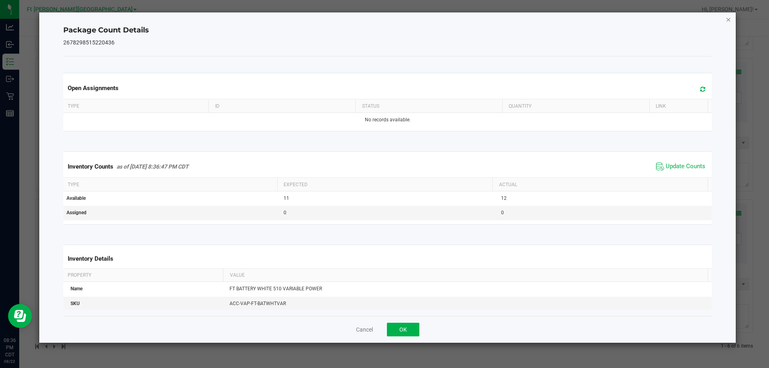
click at [728, 19] on icon "Close" at bounding box center [729, 19] width 6 height 10
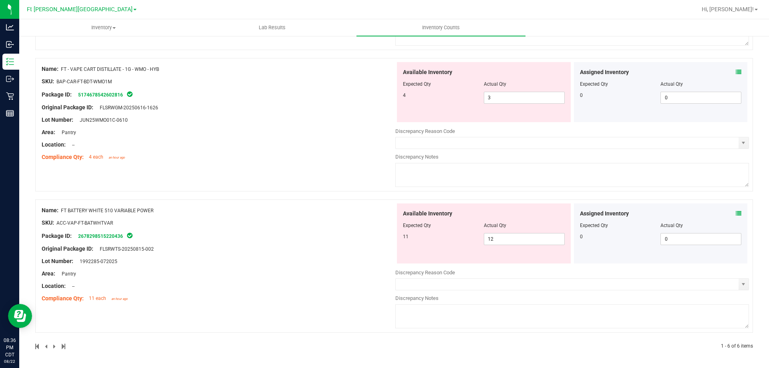
click at [736, 70] on icon at bounding box center [739, 72] width 6 height 6
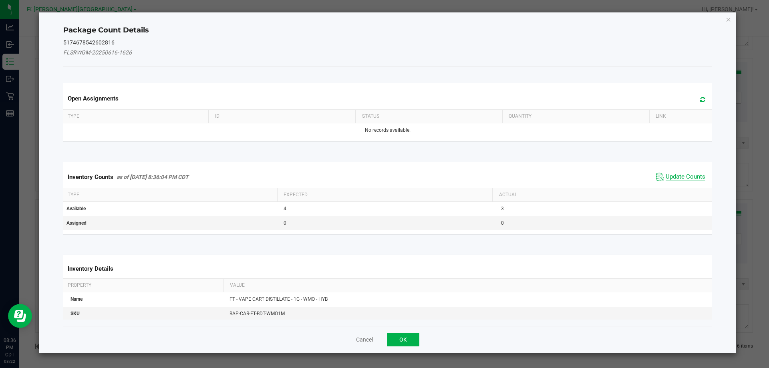
click at [678, 175] on span "Update Counts" at bounding box center [686, 177] width 40 height 8
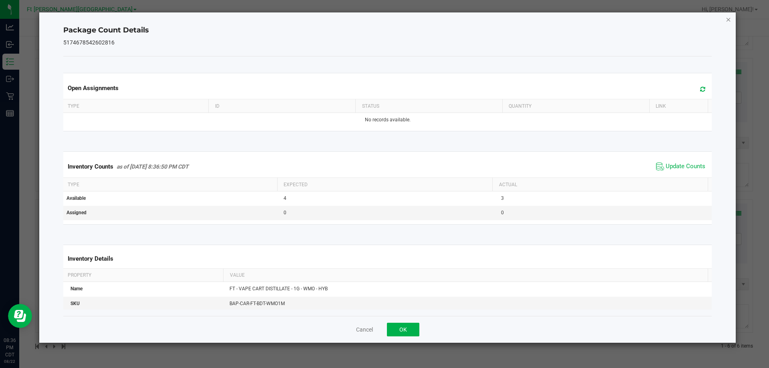
click at [727, 20] on icon "Close" at bounding box center [729, 19] width 6 height 10
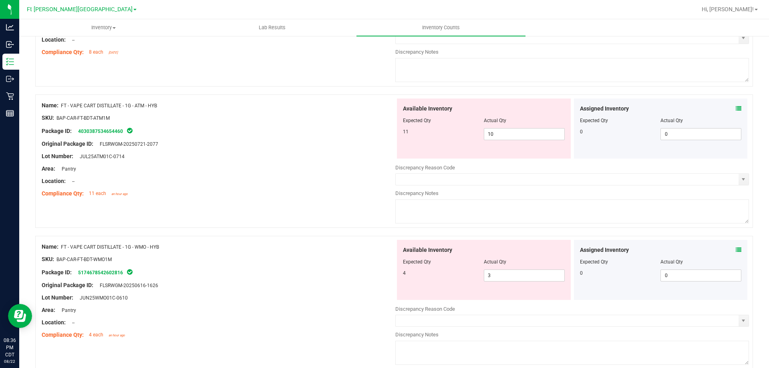
scroll to position [438, 0]
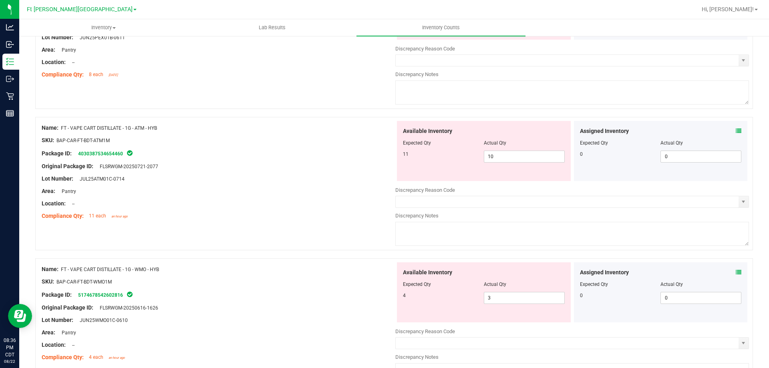
click at [736, 130] on icon at bounding box center [739, 131] width 6 height 6
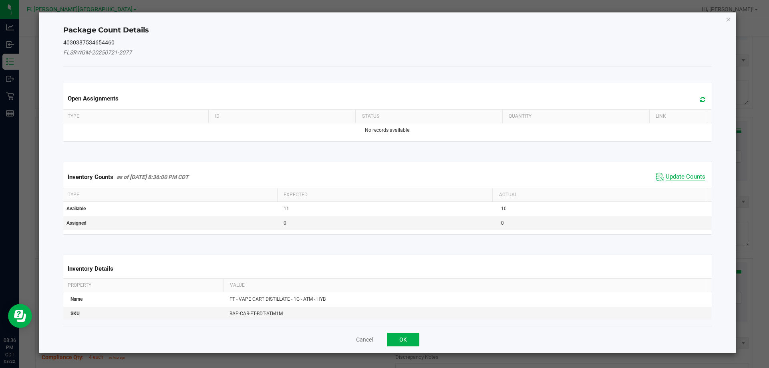
drag, startPoint x: 671, startPoint y: 178, endPoint x: 673, endPoint y: 173, distance: 6.0
click at [671, 177] on span "Update Counts" at bounding box center [686, 177] width 40 height 8
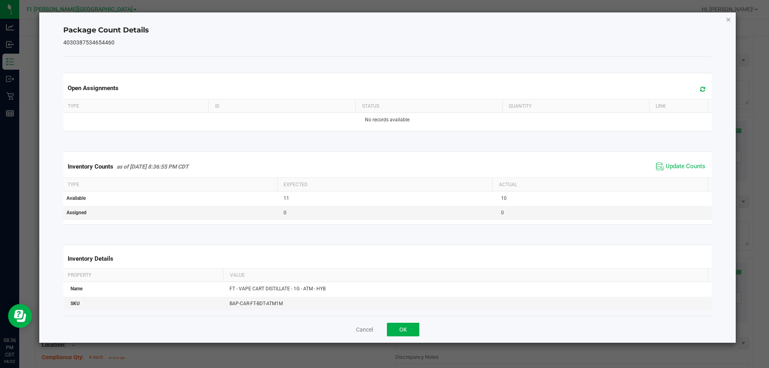
click at [730, 22] on icon "Close" at bounding box center [729, 19] width 6 height 10
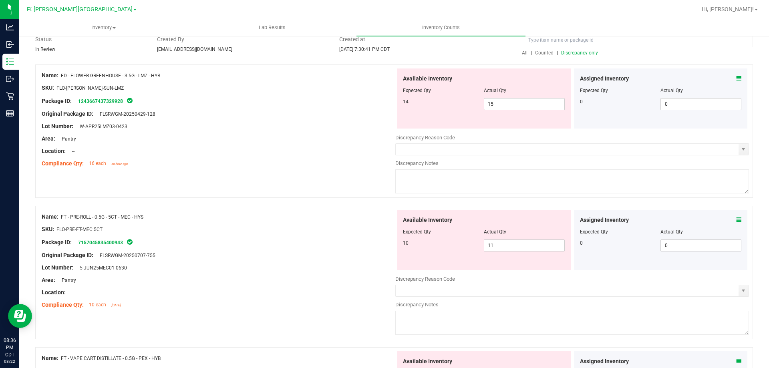
scroll to position [80, 0]
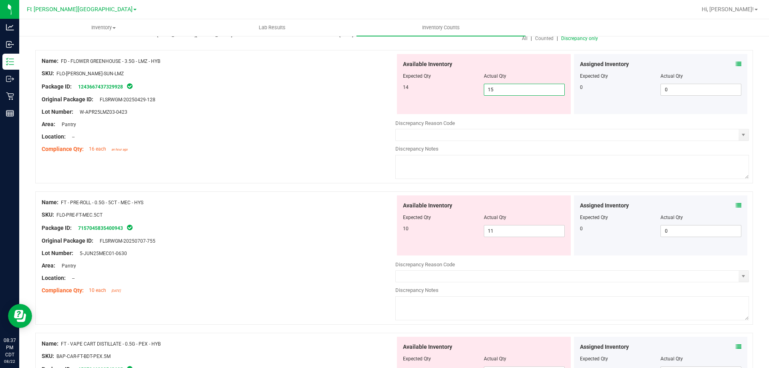
click at [501, 91] on span "15 15" at bounding box center [524, 90] width 81 height 12
type input "14"
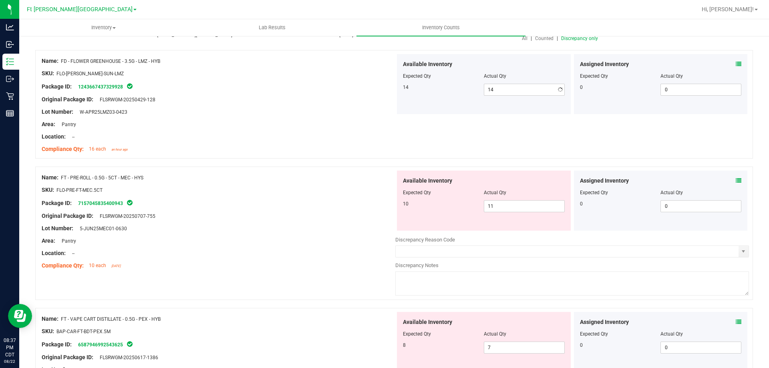
drag, startPoint x: 383, startPoint y: 135, endPoint x: 476, endPoint y: 233, distance: 134.3
click at [383, 136] on div "Location: --" at bounding box center [219, 137] width 354 height 8
click at [495, 204] on span "11 11" at bounding box center [524, 206] width 81 height 12
type input "10"
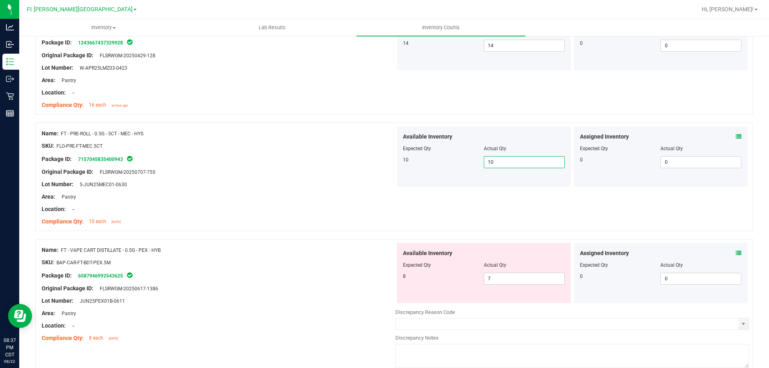
scroll to position [200, 0]
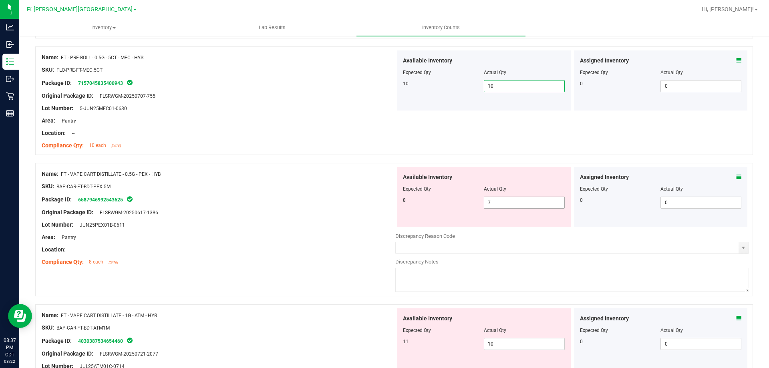
click at [494, 204] on span "7 7" at bounding box center [524, 203] width 81 height 12
type input "8"
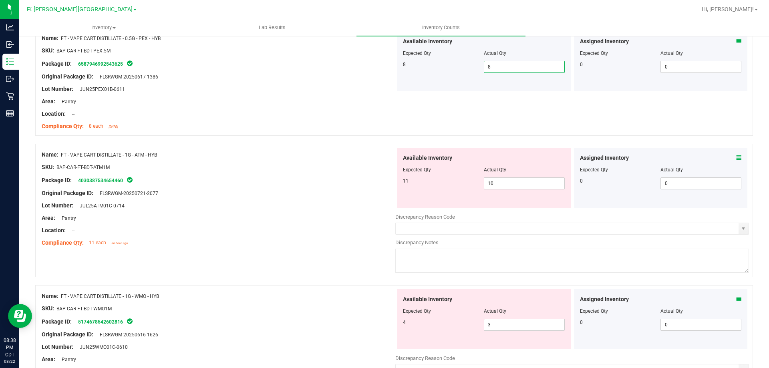
scroll to position [361, 0]
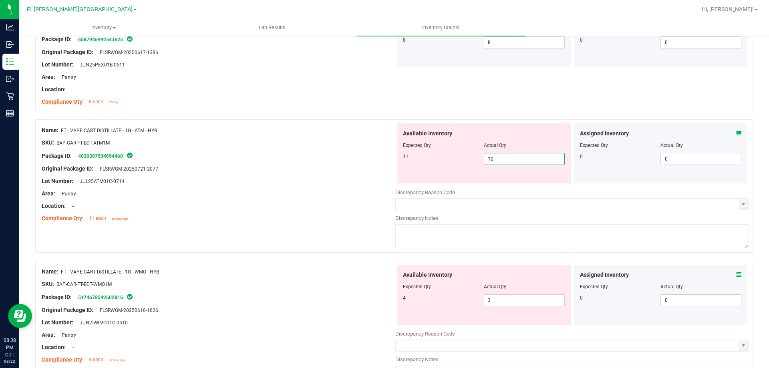
click at [504, 160] on span "10 10" at bounding box center [524, 159] width 81 height 12
type input "11"
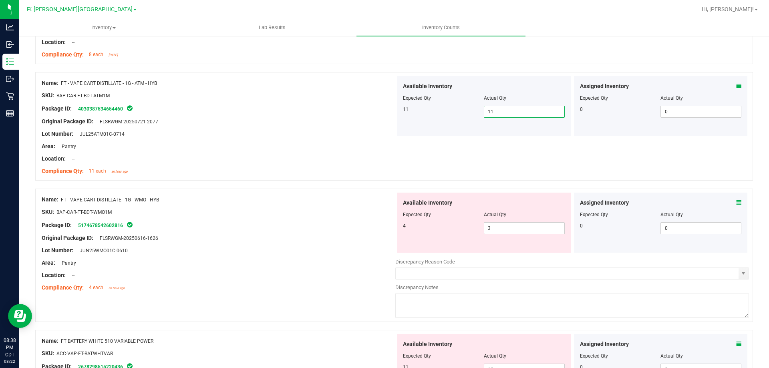
scroll to position [521, 0]
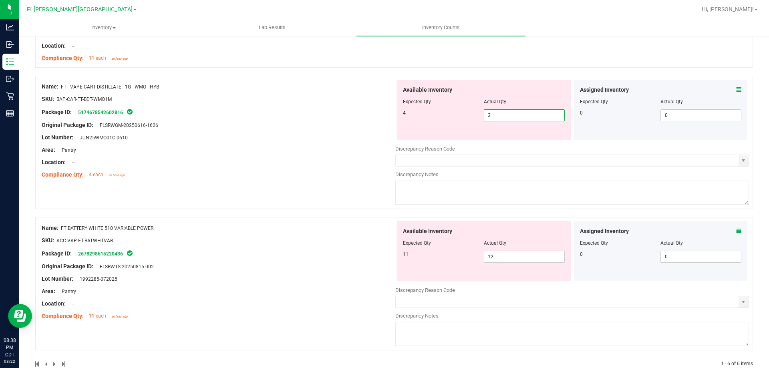
click at [495, 121] on span "3 3" at bounding box center [524, 115] width 81 height 12
click at [736, 91] on icon at bounding box center [739, 90] width 6 height 6
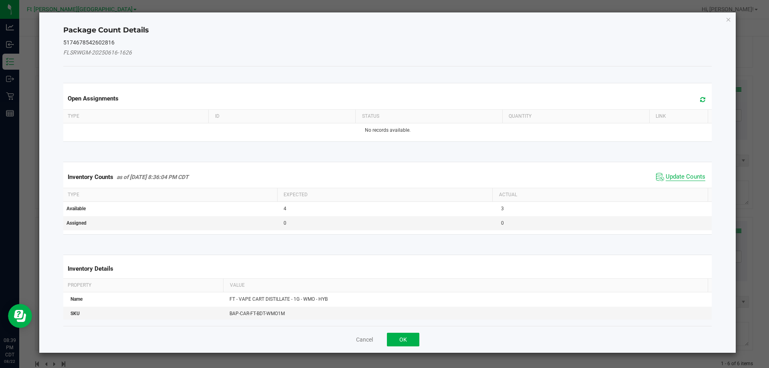
click at [684, 180] on span "Update Counts" at bounding box center [686, 177] width 40 height 8
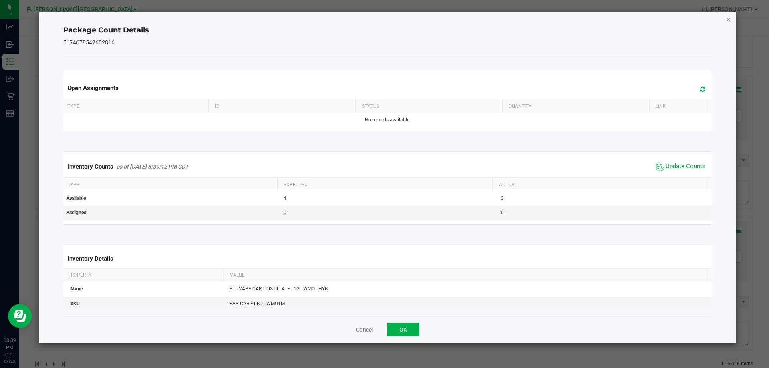
click at [729, 21] on icon "Close" at bounding box center [729, 19] width 6 height 10
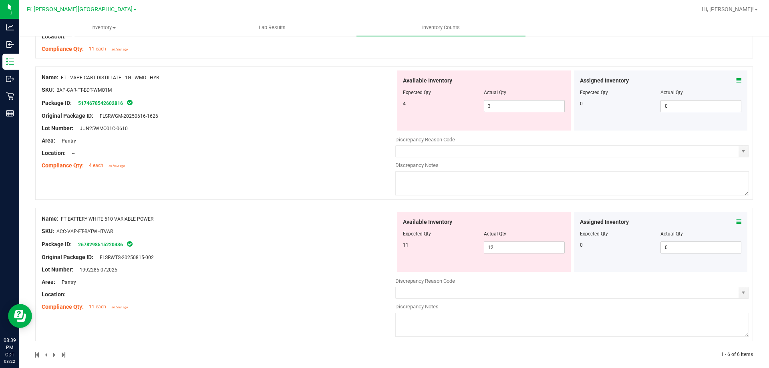
scroll to position [539, 0]
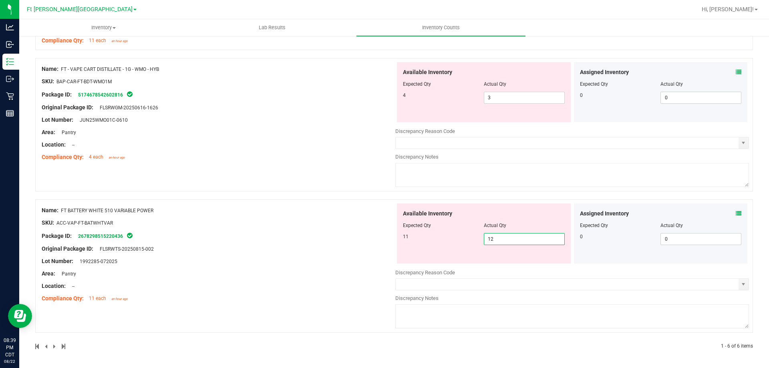
click at [535, 240] on span "12 12" at bounding box center [524, 239] width 81 height 12
type input "11"
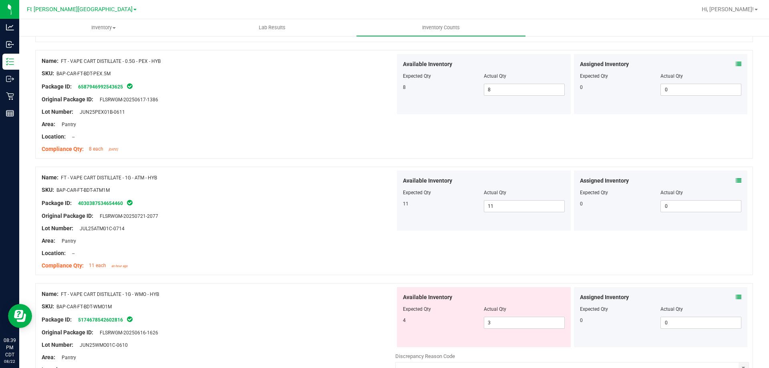
scroll to position [0, 0]
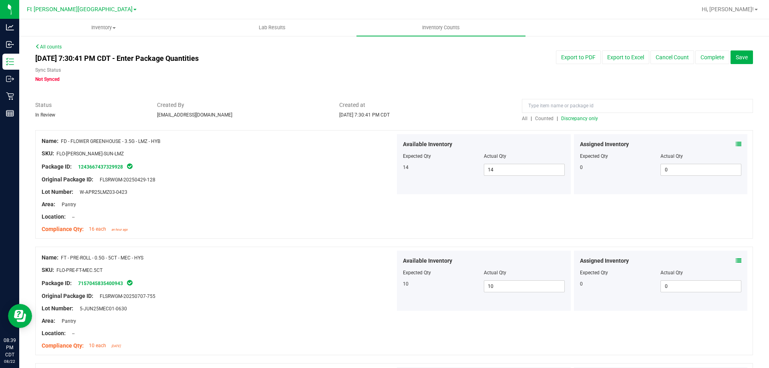
click at [588, 119] on span "Discrepancy only" at bounding box center [579, 119] width 37 height 6
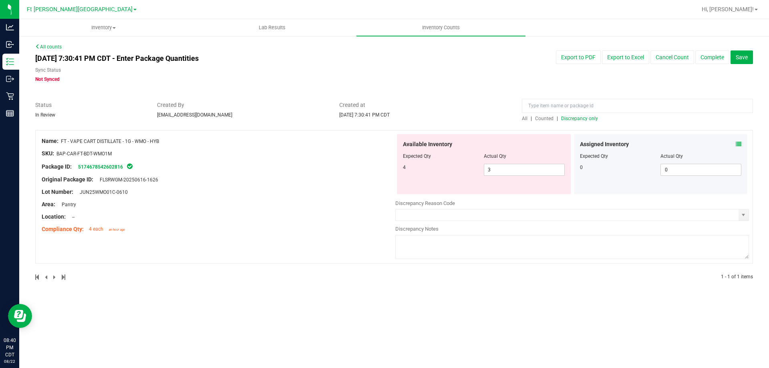
click at [741, 144] on icon at bounding box center [739, 144] width 6 height 6
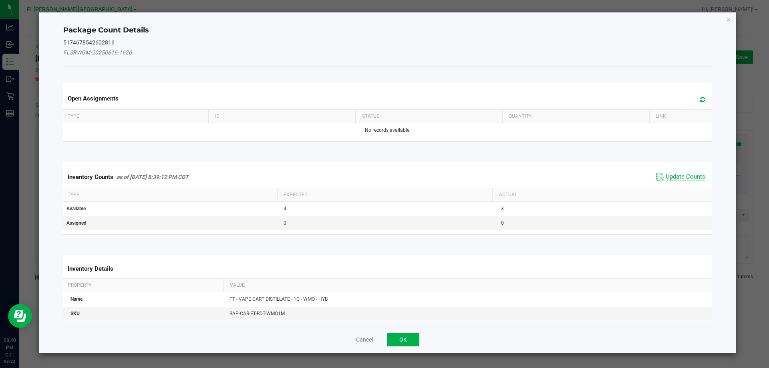
click at [684, 177] on span "Update Counts" at bounding box center [686, 177] width 40 height 8
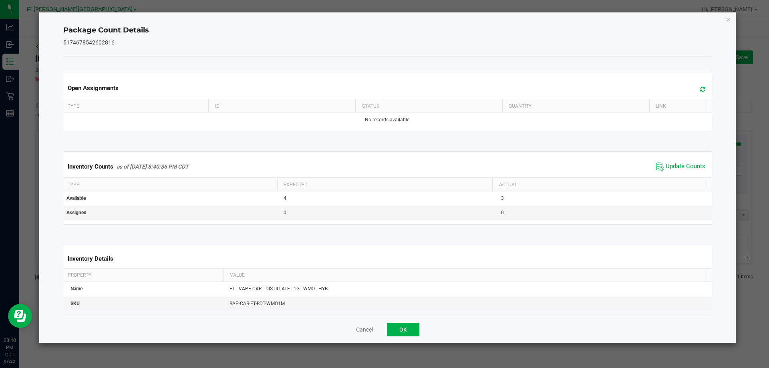
click at [728, 19] on icon "Close" at bounding box center [729, 19] width 6 height 10
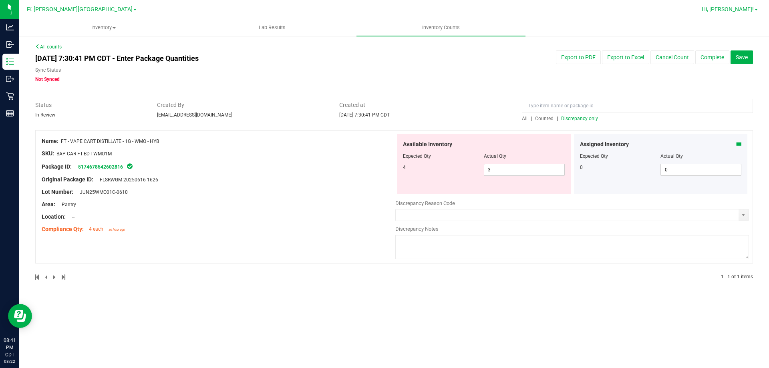
click at [743, 10] on span "Hi, [PERSON_NAME]!" at bounding box center [728, 9] width 52 height 6
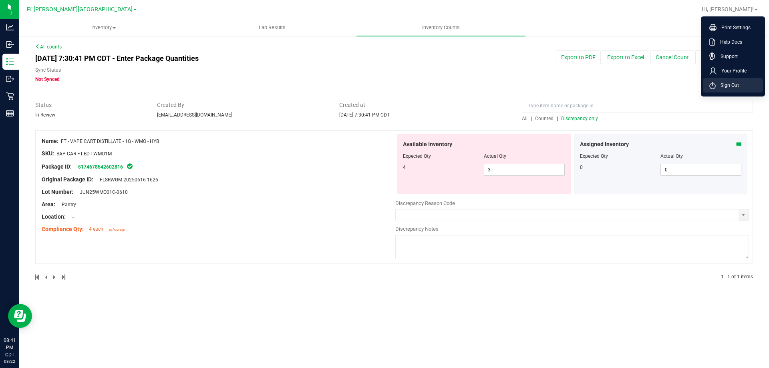
click at [727, 87] on span "Sign Out" at bounding box center [727, 85] width 23 height 8
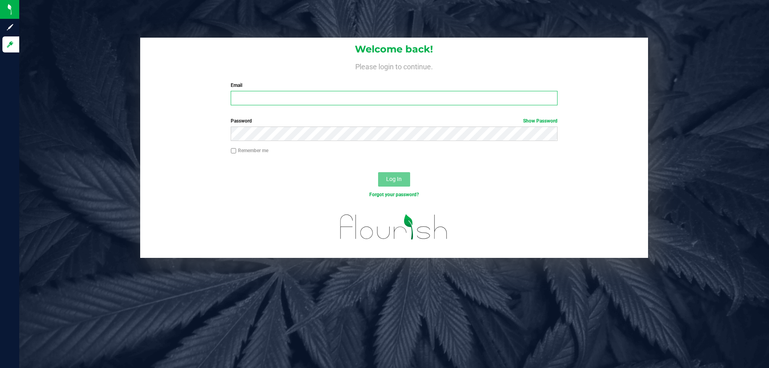
click at [290, 96] on input "Email" at bounding box center [394, 98] width 327 height 14
type input "[EMAIL_ADDRESS][DOMAIN_NAME]"
click at [378, 172] on button "Log In" at bounding box center [394, 179] width 32 height 14
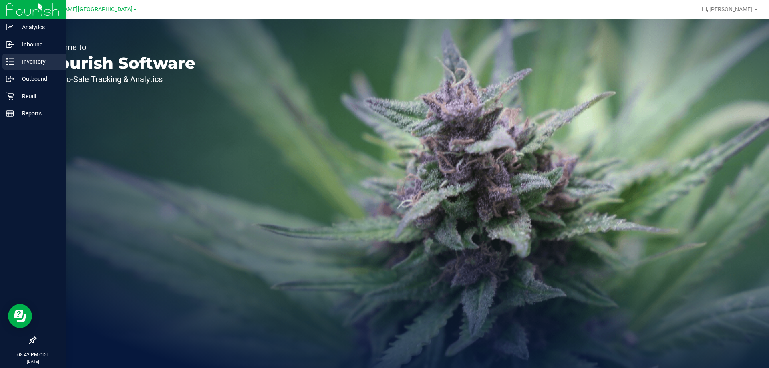
click at [29, 63] on p "Inventory" at bounding box center [38, 62] width 48 height 10
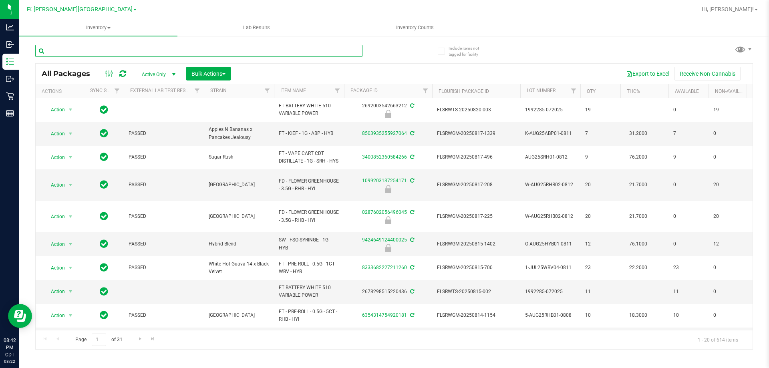
click at [93, 51] on input "text" at bounding box center [198, 51] width 327 height 12
type input "1274"
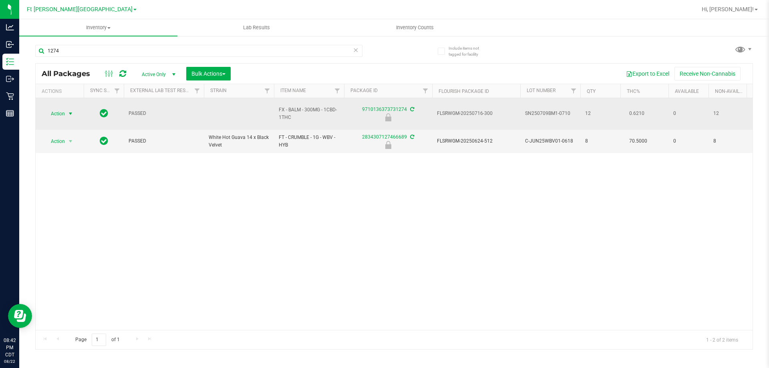
click at [58, 109] on span "Action" at bounding box center [55, 113] width 22 height 11
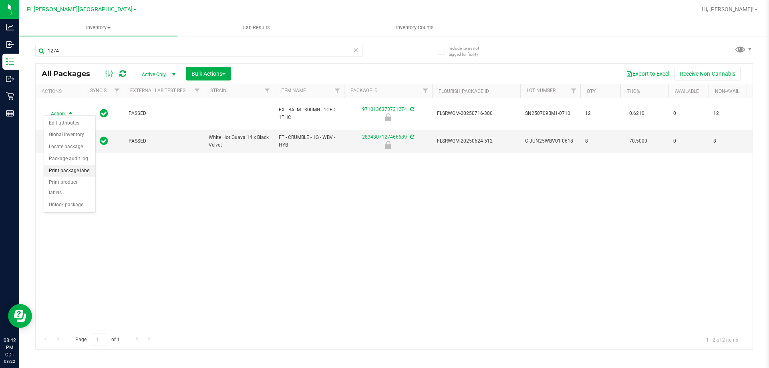
click at [76, 174] on li "Print package label" at bounding box center [69, 171] width 51 height 12
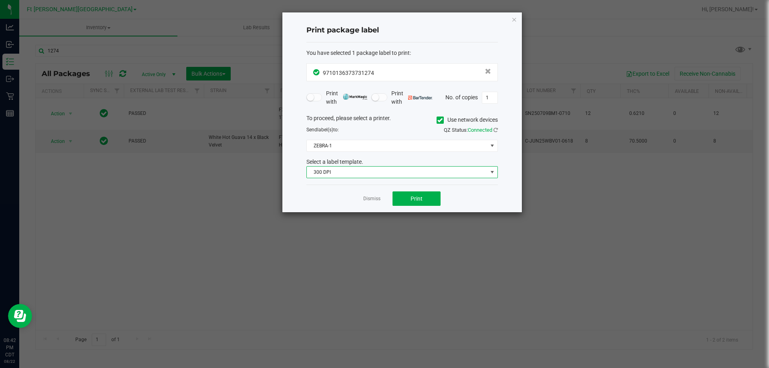
drag, startPoint x: 348, startPoint y: 172, endPoint x: 345, endPoint y: 175, distance: 4.6
click at [347, 172] on span "300 DPI" at bounding box center [397, 172] width 181 height 11
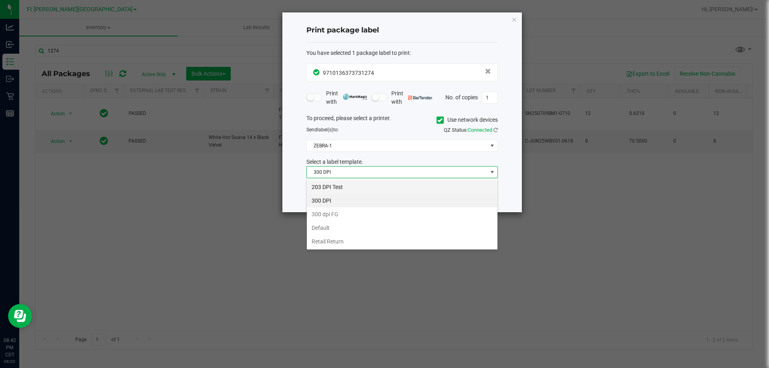
scroll to position [12, 192]
drag, startPoint x: 341, startPoint y: 189, endPoint x: 412, endPoint y: 212, distance: 74.8
click at [343, 189] on li "203 DPI Test" at bounding box center [402, 187] width 191 height 14
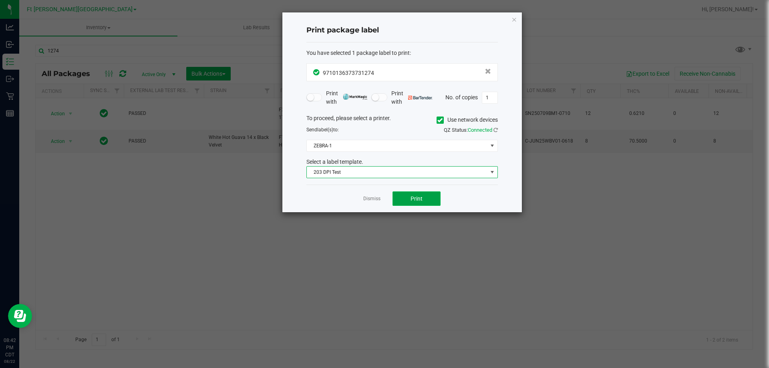
click at [431, 202] on button "Print" at bounding box center [417, 199] width 48 height 14
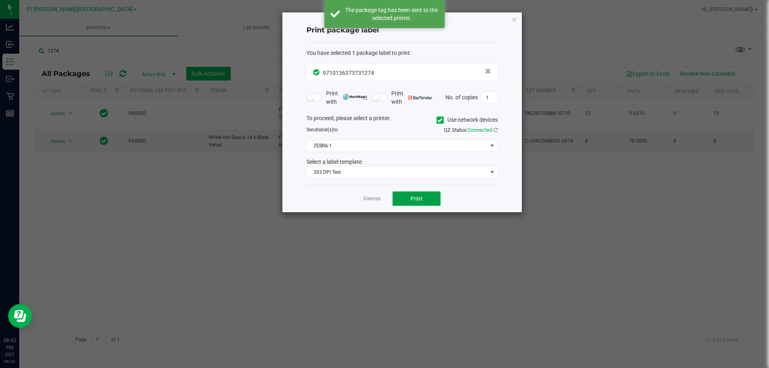
click at [413, 197] on span "Print" at bounding box center [417, 199] width 12 height 6
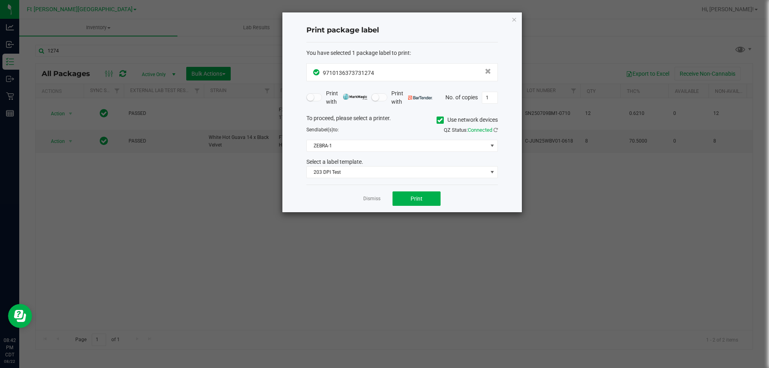
drag, startPoint x: 376, startPoint y: 201, endPoint x: 307, endPoint y: 192, distance: 69.5
click at [370, 199] on link "Dismiss" at bounding box center [371, 199] width 17 height 7
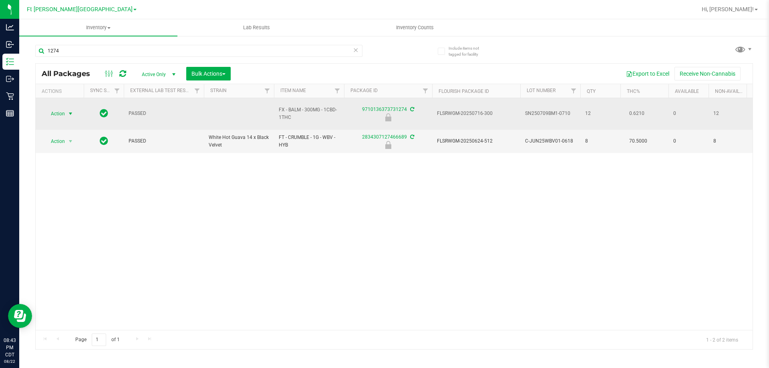
click at [56, 111] on span "Action" at bounding box center [55, 113] width 22 height 11
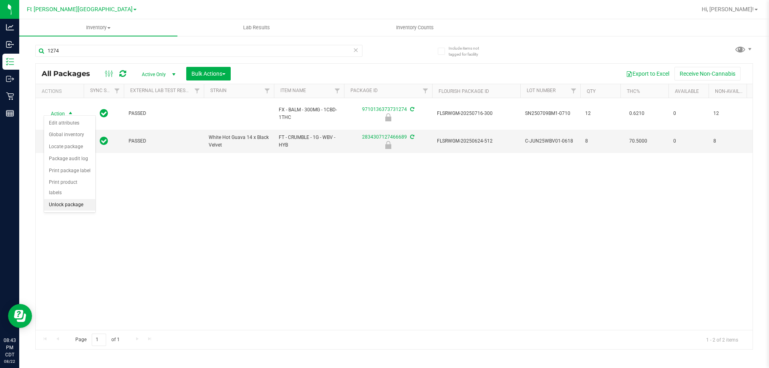
click at [72, 199] on li "Unlock package" at bounding box center [69, 205] width 51 height 12
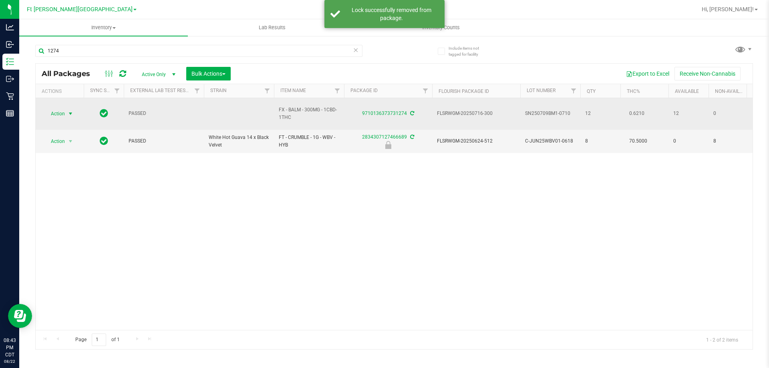
click at [58, 112] on span "Action" at bounding box center [55, 113] width 22 height 11
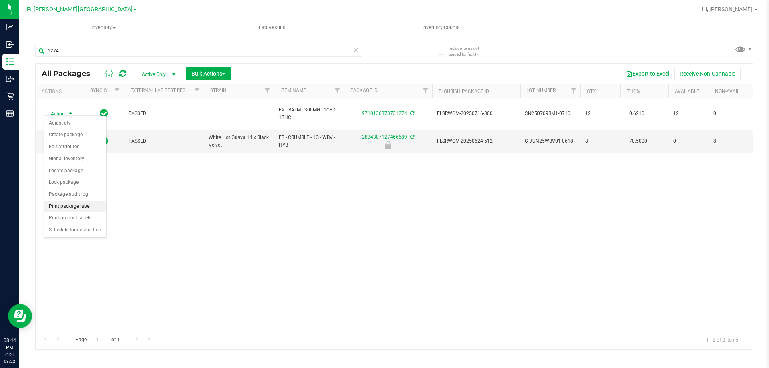
click at [86, 209] on li "Print package label" at bounding box center [75, 207] width 62 height 12
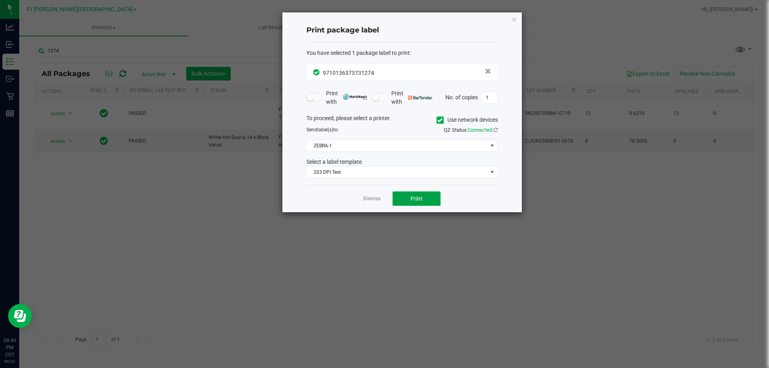
click at [407, 199] on button "Print" at bounding box center [417, 199] width 48 height 14
drag, startPoint x: 381, startPoint y: 200, endPoint x: 374, endPoint y: 202, distance: 7.2
click at [378, 200] on div "Dismiss Print" at bounding box center [403, 199] width 192 height 28
click at [365, 200] on link "Dismiss" at bounding box center [371, 199] width 17 height 7
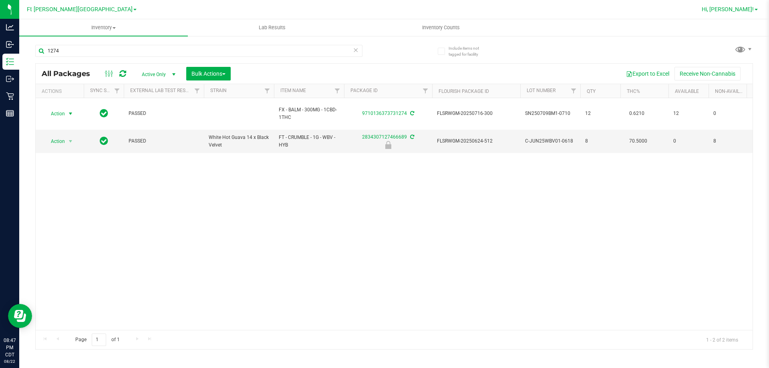
click at [752, 9] on span "Hi, [PERSON_NAME]!" at bounding box center [728, 9] width 52 height 6
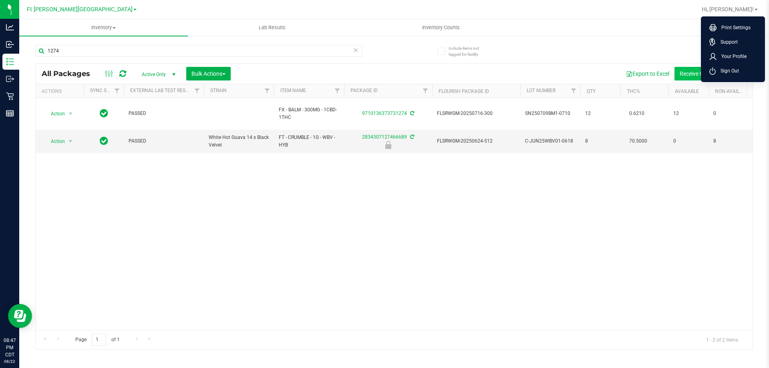
click at [731, 67] on span "Sign Out" at bounding box center [727, 71] width 23 height 8
